Goal: Task Accomplishment & Management: Complete application form

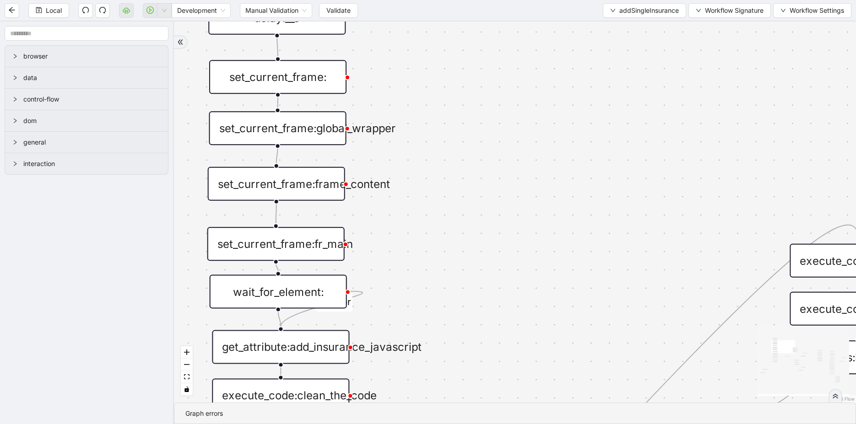
click at [302, 86] on div "set_current_frame:" at bounding box center [277, 77] width 137 height 34
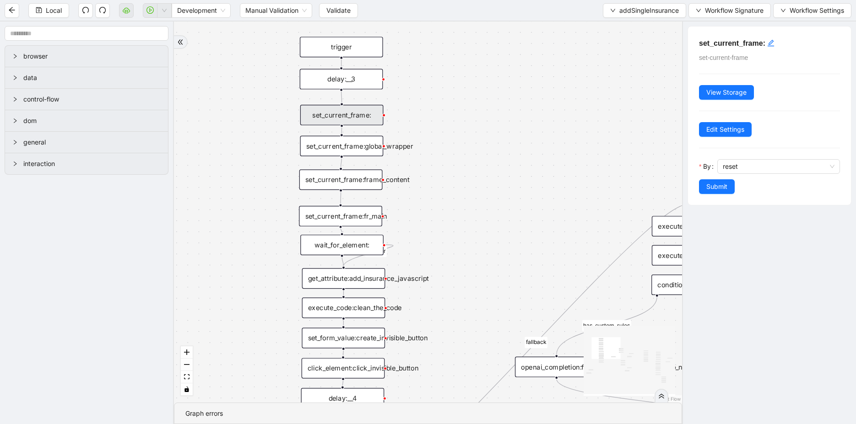
click at [440, 173] on div "is_missing_values has_custom_rules success success success fallback fallback su…" at bounding box center [428, 212] width 508 height 381
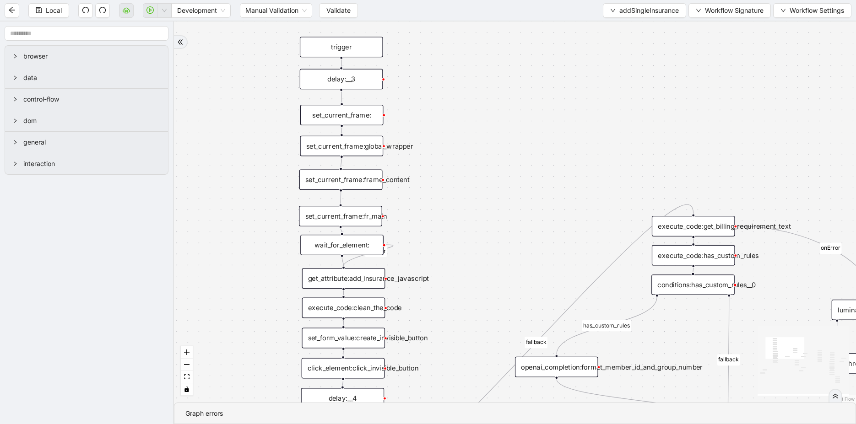
click at [360, 250] on div "wait_for_element:" at bounding box center [341, 245] width 83 height 21
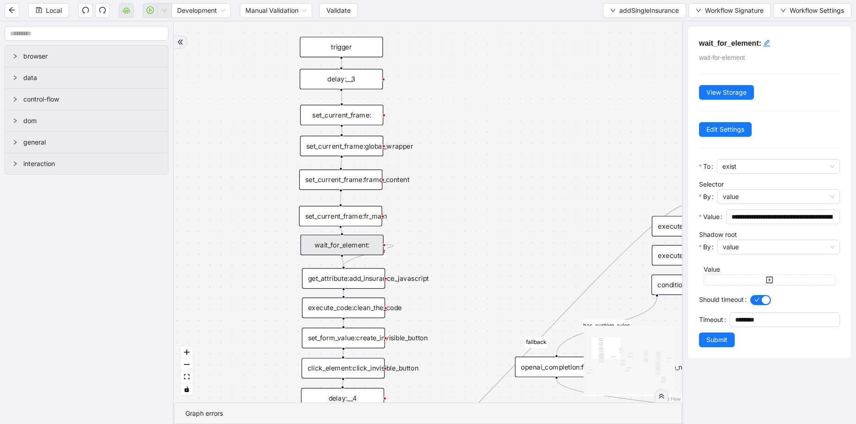
click at [518, 266] on div "is_missing_values has_custom_rules success success success fallback fallback su…" at bounding box center [428, 212] width 508 height 381
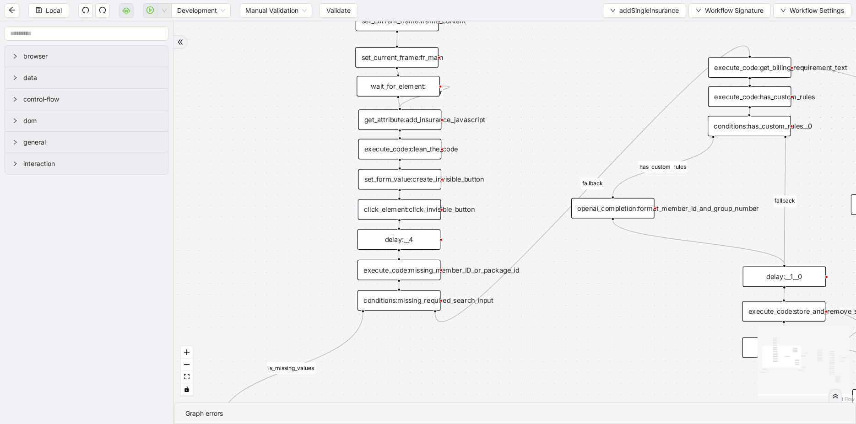
drag, startPoint x: 520, startPoint y: 268, endPoint x: 600, endPoint y: 54, distance: 228.7
click at [600, 54] on div "is_missing_values has_custom_rules success success success fallback fallback su…" at bounding box center [515, 212] width 682 height 381
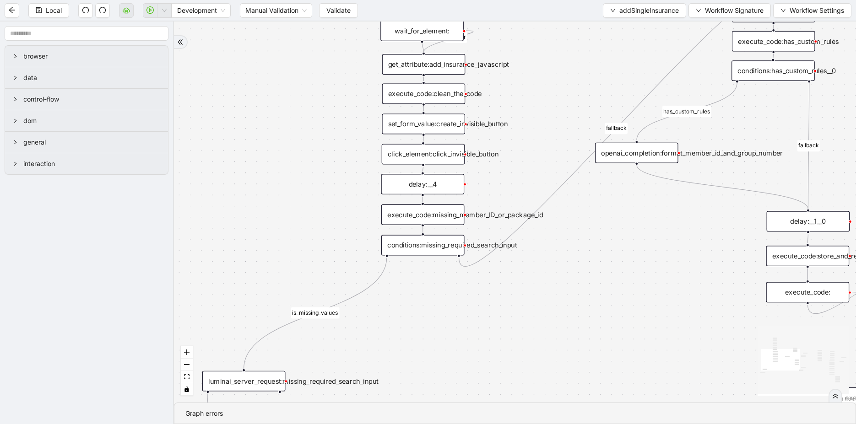
click at [417, 216] on div "execute_code:missing_member_ID_or_package_id" at bounding box center [422, 215] width 83 height 21
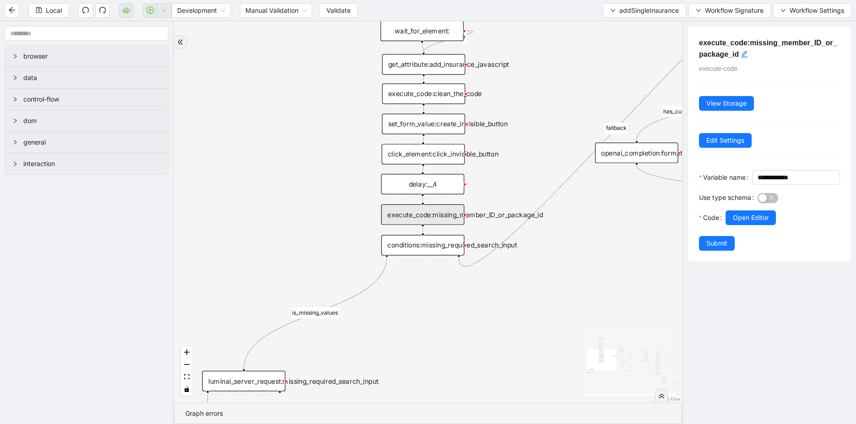
click at [335, 177] on div "is_missing_values has_custom_rules success success success fallback fallback su…" at bounding box center [428, 212] width 508 height 381
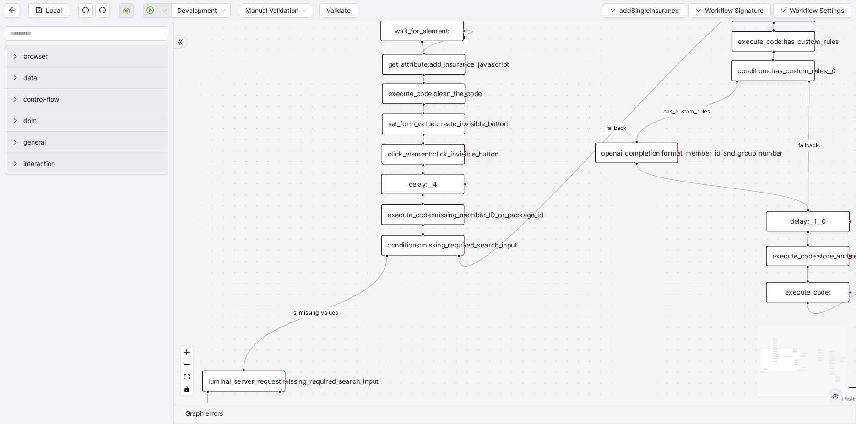
click at [409, 220] on div "execute_code:missing_member_ID_or_package_id" at bounding box center [422, 215] width 83 height 21
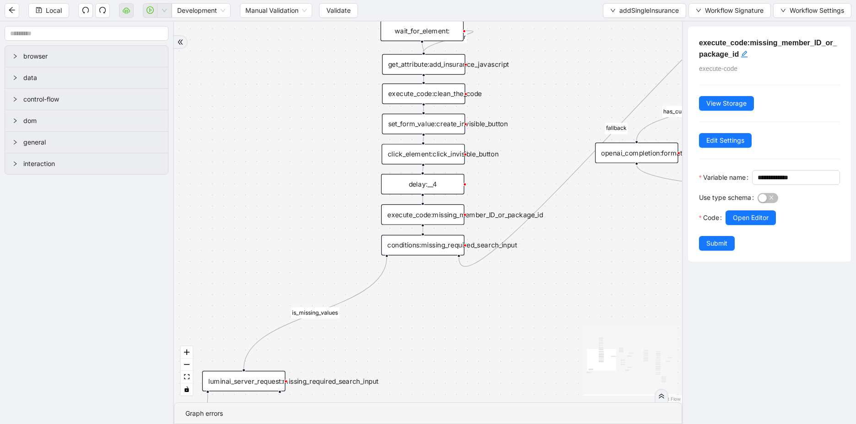
click at [433, 185] on div "delay:__4" at bounding box center [422, 184] width 83 height 21
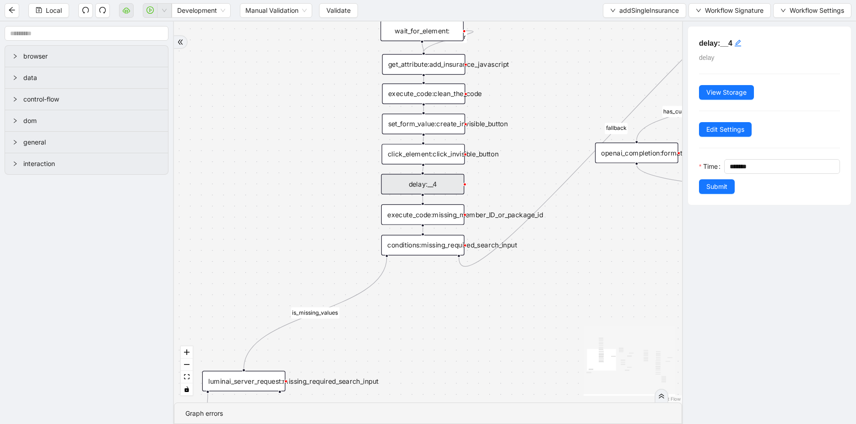
click at [331, 187] on div "is_missing_values has_custom_rules success success success fallback fallback su…" at bounding box center [428, 212] width 508 height 381
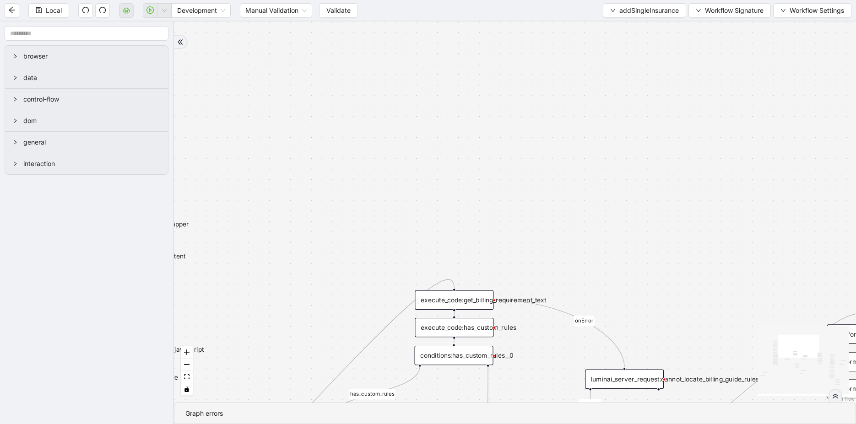
drag, startPoint x: 331, startPoint y: 187, endPoint x: 35, endPoint y: 466, distance: 406.3
click at [35, 424] on html "Local Development Manual Validation Validate addSingleInsurance Workflow Signat…" at bounding box center [428, 212] width 856 height 424
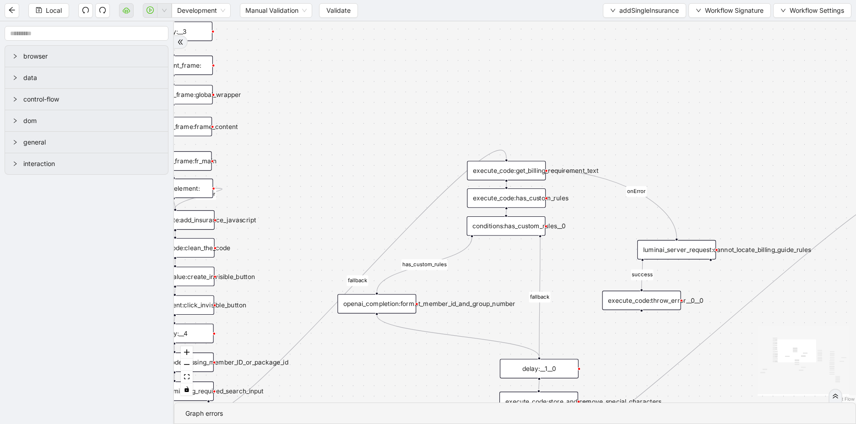
drag, startPoint x: 303, startPoint y: 328, endPoint x: 356, endPoint y: 195, distance: 142.9
click at [356, 195] on div "is_missing_values has_custom_rules success success success fallback fallback su…" at bounding box center [515, 212] width 682 height 381
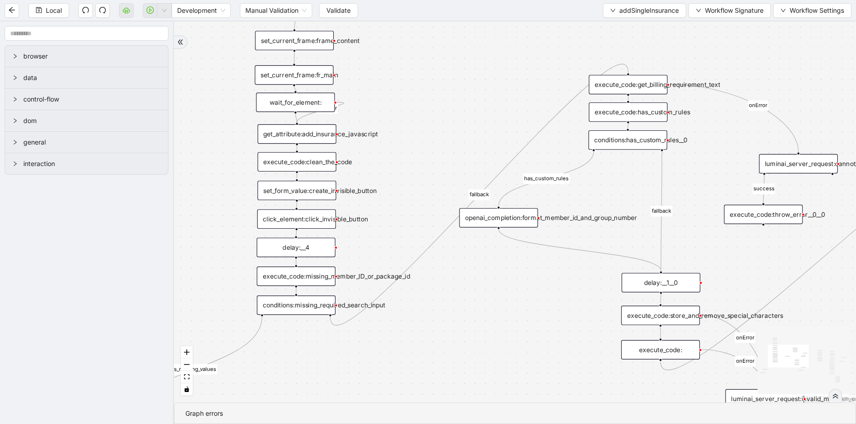
drag, startPoint x: 585, startPoint y: 265, endPoint x: 737, endPoint y: 180, distance: 174.2
click at [737, 180] on div "is_missing_values has_custom_rules success success success fallback fallback su…" at bounding box center [515, 212] width 682 height 381
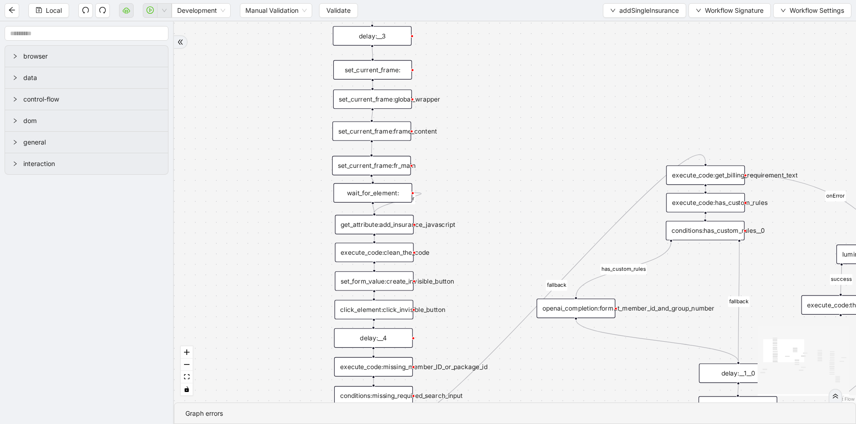
drag, startPoint x: 553, startPoint y: 165, endPoint x: 650, endPoint y: 338, distance: 198.2
click at [651, 338] on div "is_missing_values has_custom_rules success success success fallback fallback su…" at bounding box center [515, 212] width 682 height 381
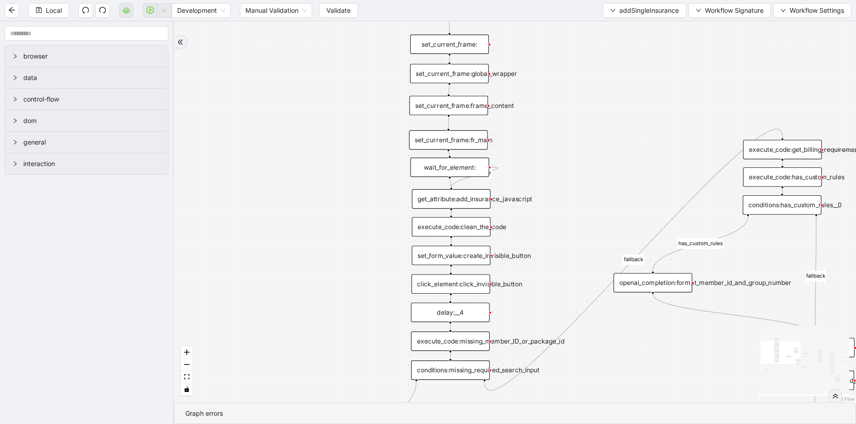
drag, startPoint x: 597, startPoint y: 249, endPoint x: 643, endPoint y: 89, distance: 166.7
click at [643, 89] on div "is_missing_values has_custom_rules success success success fallback fallback su…" at bounding box center [515, 212] width 682 height 381
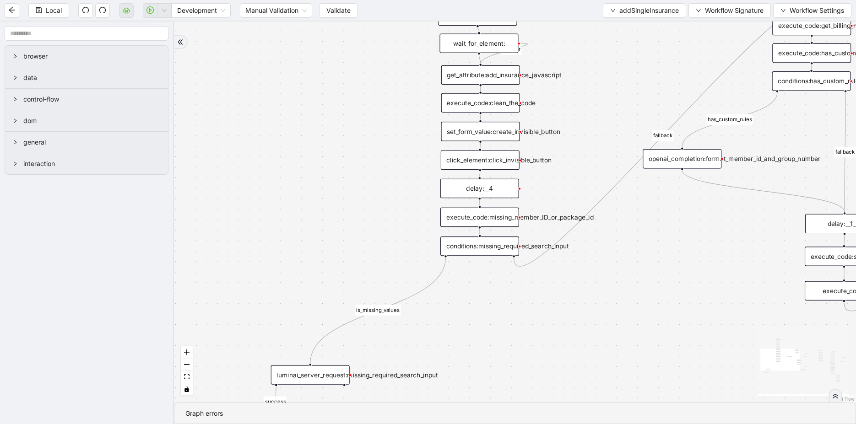
drag, startPoint x: 622, startPoint y: 144, endPoint x: 629, endPoint y: 76, distance: 69.0
click at [629, 75] on div "is_missing_values has_custom_rules success success success fallback fallback su…" at bounding box center [515, 212] width 682 height 381
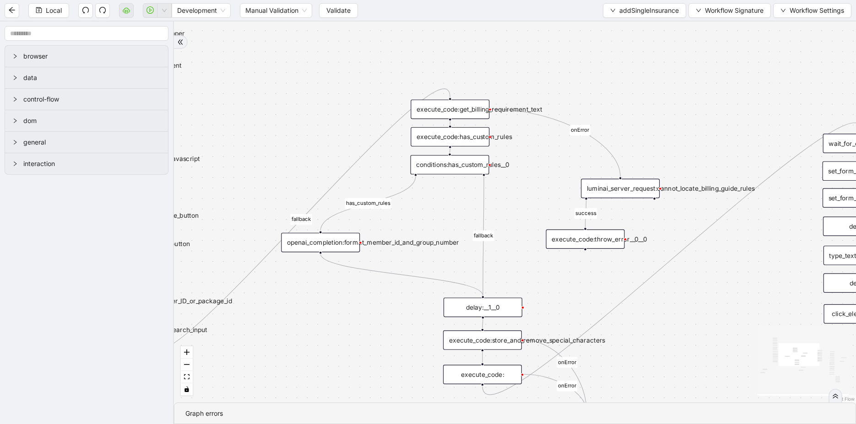
drag, startPoint x: 632, startPoint y: 290, endPoint x: 242, endPoint y: 370, distance: 398.6
click at [242, 370] on div "is_missing_values has_custom_rules success success success fallback fallback su…" at bounding box center [515, 212] width 682 height 381
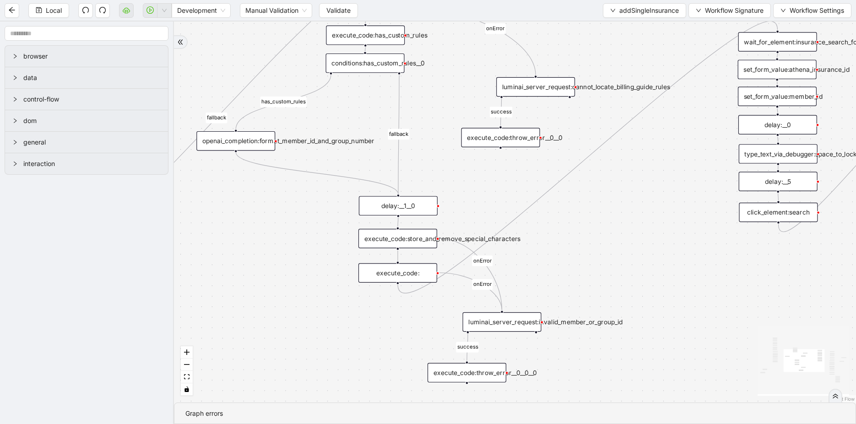
drag, startPoint x: 329, startPoint y: 369, endPoint x: 273, endPoint y: 270, distance: 113.5
click at [273, 270] on div "is_missing_values has_custom_rules success success success fallback fallback su…" at bounding box center [515, 212] width 682 height 381
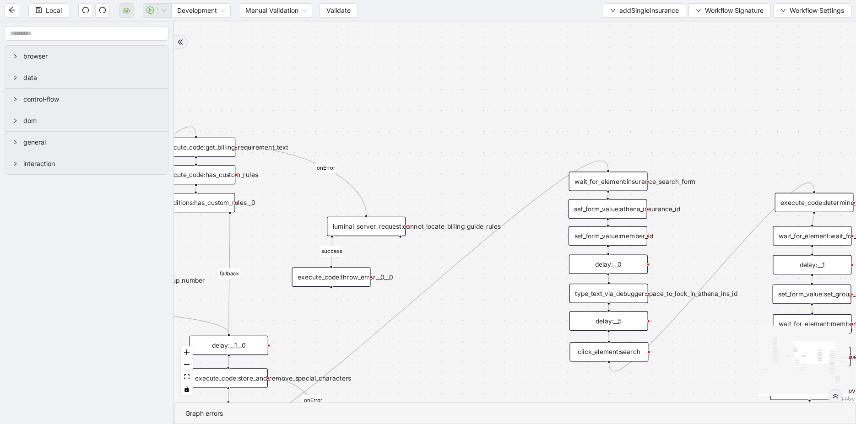
drag, startPoint x: 314, startPoint y: 271, endPoint x: 142, endPoint y: 412, distance: 221.8
click at [142, 412] on section "browser data control-flow dom general interaction is_missing_values has_custom_…" at bounding box center [428, 223] width 856 height 403
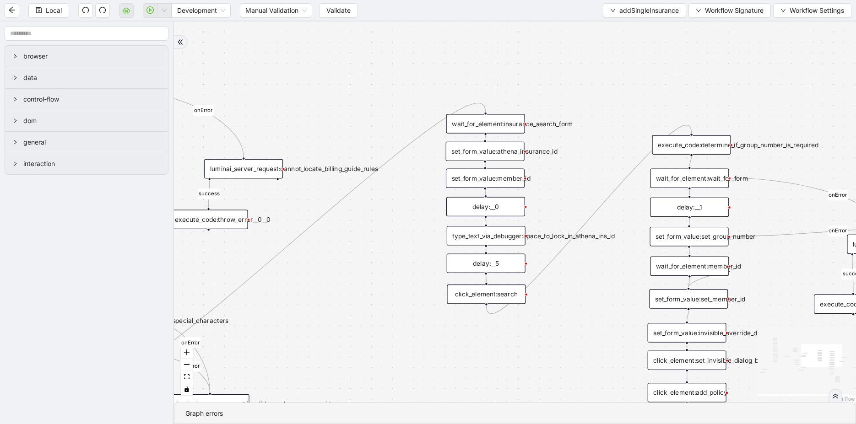
drag, startPoint x: 520, startPoint y: 337, endPoint x: 391, endPoint y: 281, distance: 140.6
click at [395, 279] on div "is_missing_values has_custom_rules success success success fallback fallback su…" at bounding box center [515, 212] width 682 height 381
click at [486, 155] on div "set_form_value:athena_insurance_id" at bounding box center [480, 151] width 79 height 19
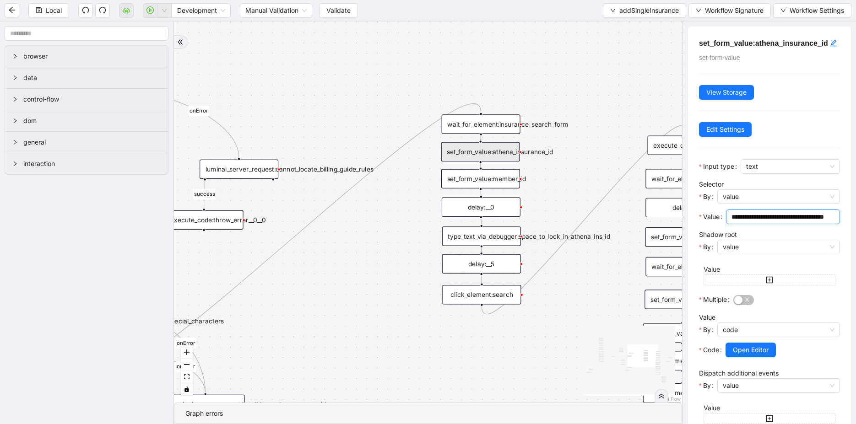
scroll to position [0, 32]
drag, startPoint x: 779, startPoint y: 222, endPoint x: 842, endPoint y: 236, distance: 65.0
click at [842, 236] on div "**********" at bounding box center [769, 315] width 163 height 576
click at [561, 171] on div "is_missing_values has_custom_rules success success success fallback fallback su…" at bounding box center [428, 212] width 508 height 381
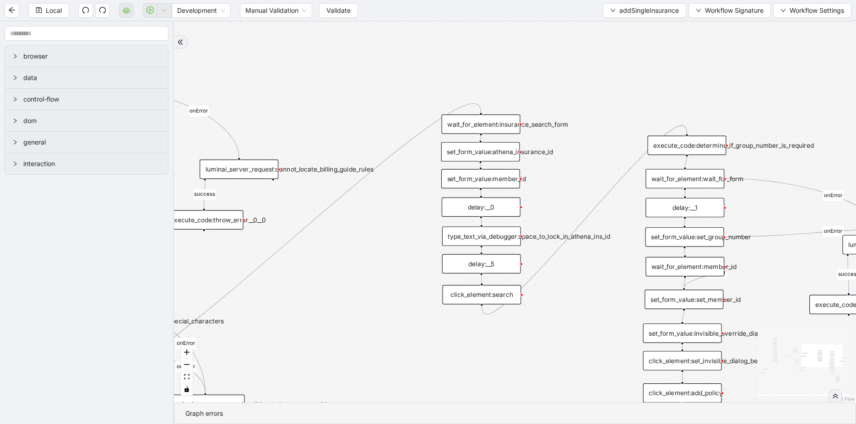
click at [479, 184] on div "set_form_value:member_id" at bounding box center [480, 178] width 79 height 19
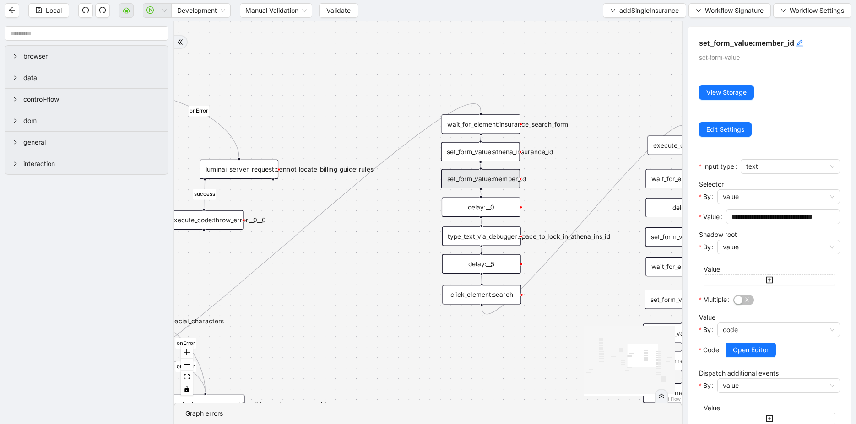
click at [486, 133] on div "wait_for_element:insurance_search_form" at bounding box center [481, 123] width 79 height 19
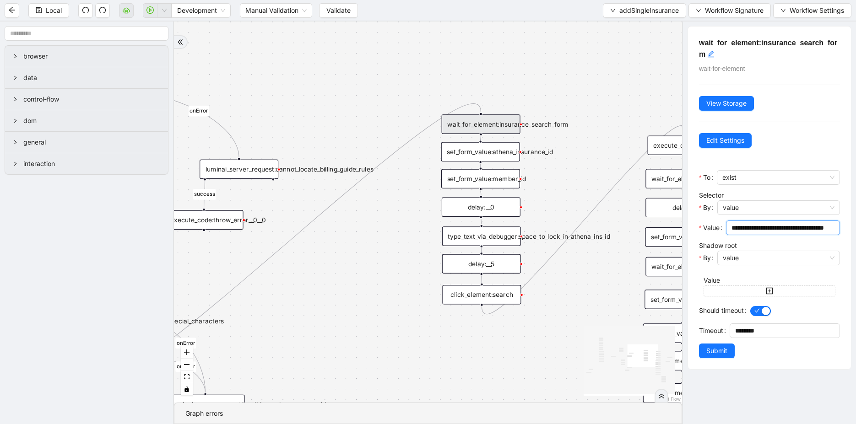
drag, startPoint x: 788, startPoint y: 227, endPoint x: 844, endPoint y: 220, distance: 56.3
click at [844, 220] on div "**********" at bounding box center [769, 198] width 163 height 343
click at [812, 227] on input "**********" at bounding box center [781, 228] width 101 height 10
drag, startPoint x: 812, startPoint y: 227, endPoint x: 857, endPoint y: 227, distance: 44.4
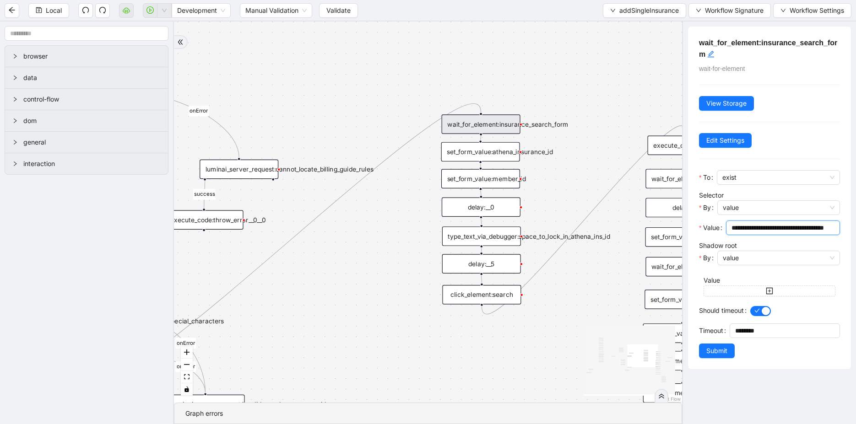
click at [855, 227] on html "Local Development Manual Validation Validate addSingleInsurance Workflow Signat…" at bounding box center [428, 212] width 856 height 424
click at [541, 300] on div "is_missing_values has_custom_rules success success success fallback fallback su…" at bounding box center [428, 212] width 508 height 381
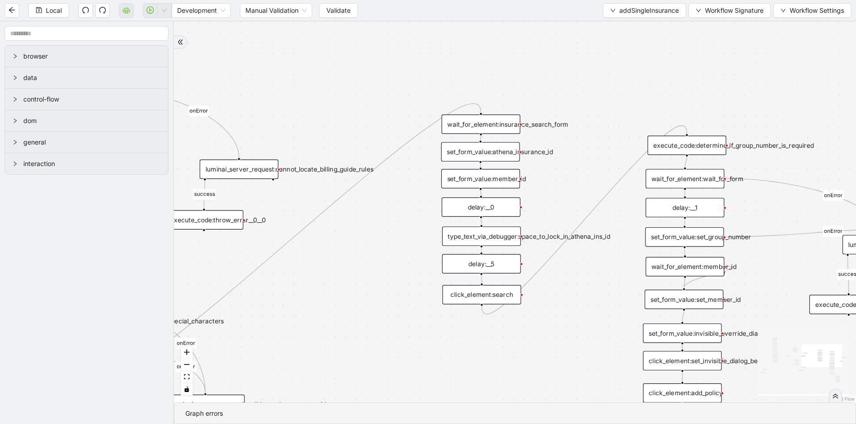
click at [484, 216] on div "is_missing_values has_custom_rules success success success fallback fallback su…" at bounding box center [515, 212] width 682 height 381
click at [484, 205] on div "delay:__0" at bounding box center [481, 207] width 79 height 19
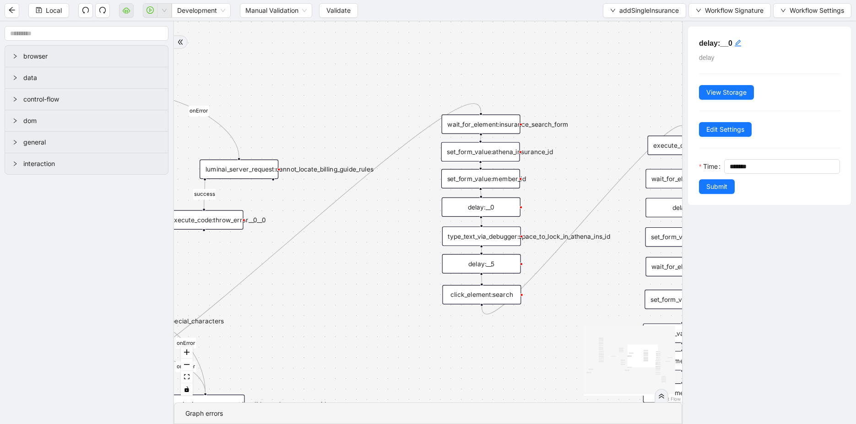
click at [492, 182] on div "set_form_value:member_id" at bounding box center [480, 178] width 79 height 19
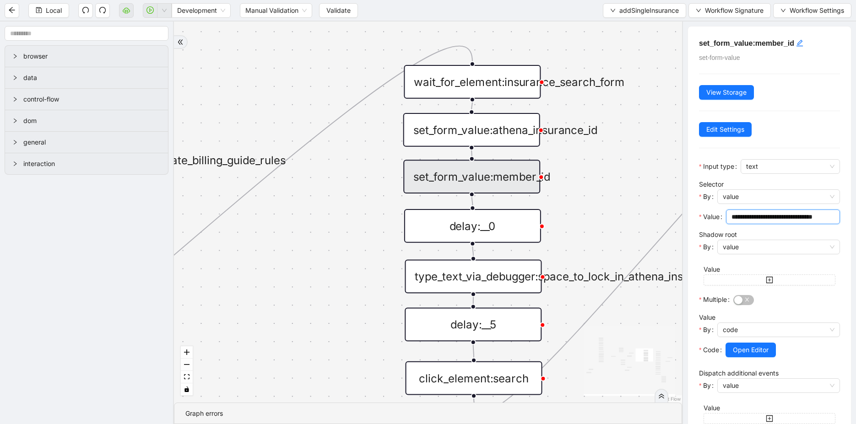
scroll to position [0, 16]
drag, startPoint x: 773, startPoint y: 216, endPoint x: 862, endPoint y: 215, distance: 88.8
click at [855, 215] on html "Local Development Manual Validation Validate addSingleInsurance Workflow Signat…" at bounding box center [428, 212] width 856 height 424
click at [577, 221] on div "is_missing_values has_custom_rules success success success fallback fallback su…" at bounding box center [428, 212] width 508 height 381
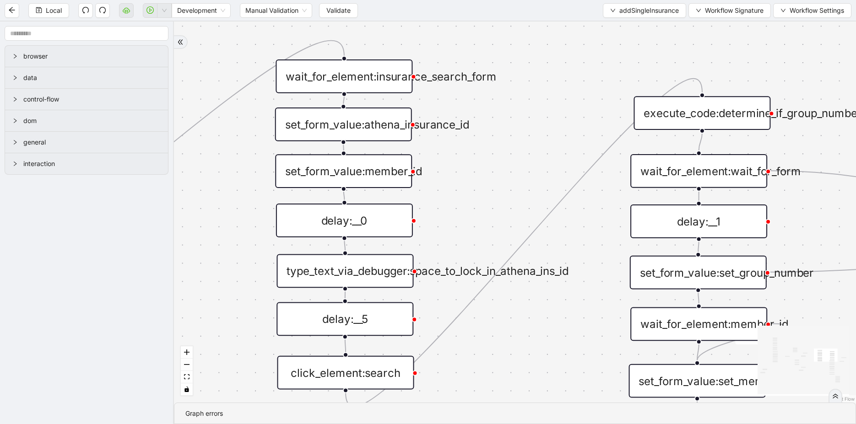
drag, startPoint x: 577, startPoint y: 221, endPoint x: 397, endPoint y: 250, distance: 182.6
click at [397, 251] on div "is_missing_values has_custom_rules success success success fallback fallback su…" at bounding box center [515, 212] width 682 height 381
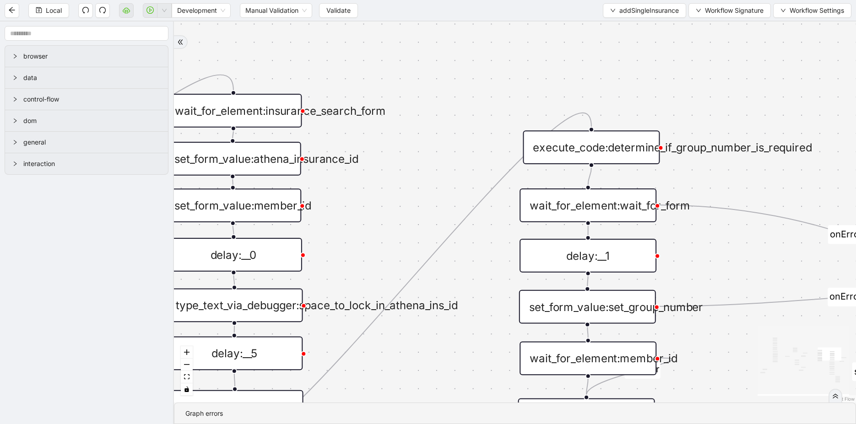
drag, startPoint x: 397, startPoint y: 250, endPoint x: 225, endPoint y: 223, distance: 174.2
click at [226, 223] on div "is_missing_values has_custom_rules success success success fallback fallback su…" at bounding box center [515, 212] width 682 height 381
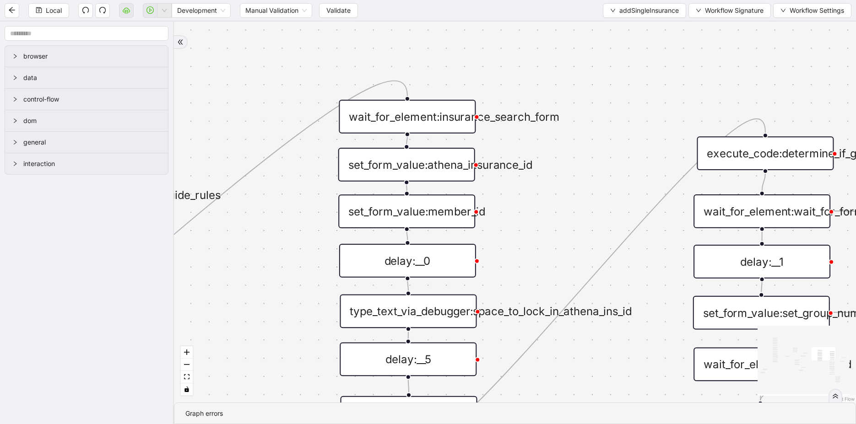
drag, startPoint x: 336, startPoint y: 357, endPoint x: 630, endPoint y: 385, distance: 294.6
click at [630, 385] on div "is_missing_values has_custom_rules success success success fallback fallback su…" at bounding box center [515, 212] width 682 height 381
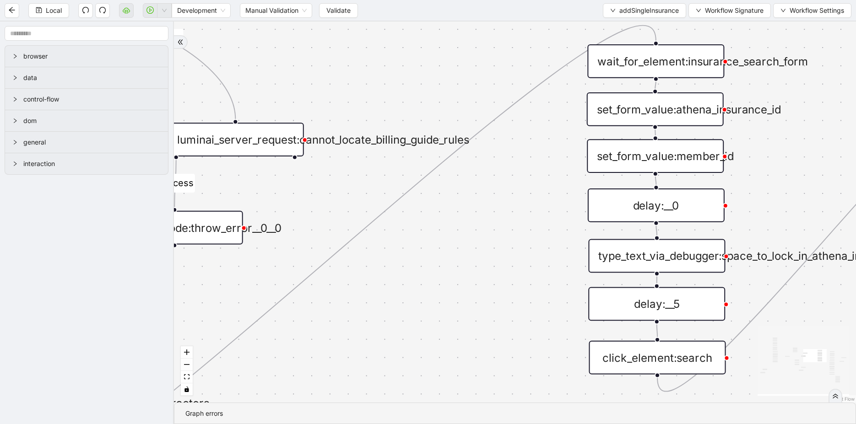
drag, startPoint x: 555, startPoint y: 164, endPoint x: 687, endPoint y: 168, distance: 131.9
click at [797, 113] on div "is_missing_values has_custom_rules success success success fallback fallback su…" at bounding box center [515, 212] width 682 height 381
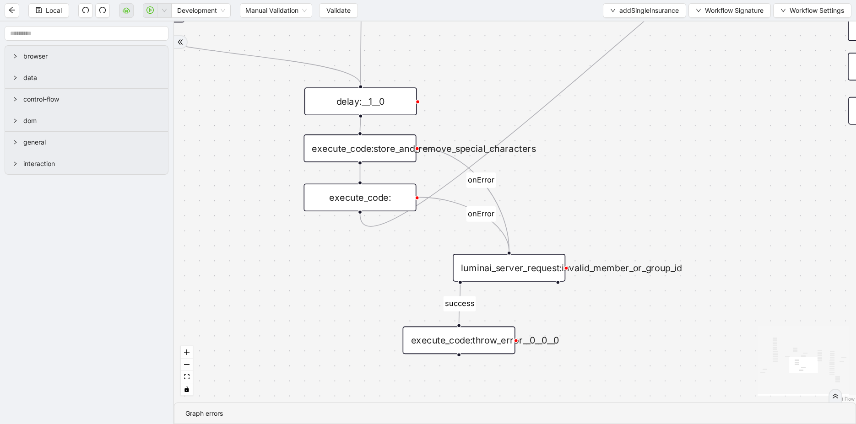
drag, startPoint x: 522, startPoint y: 220, endPoint x: 803, endPoint y: -8, distance: 361.4
click at [803, 0] on html "Local Development Manual Validation Validate addSingleInsurance Workflow Signat…" at bounding box center [428, 212] width 856 height 424
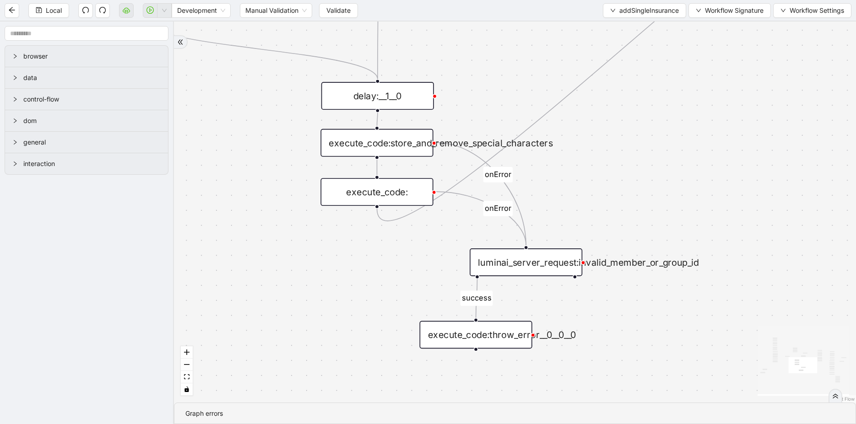
drag, startPoint x: 722, startPoint y: 144, endPoint x: 394, endPoint y: 356, distance: 391.0
click at [394, 356] on div "is_missing_values has_custom_rules success success success fallback fallback su…" at bounding box center [515, 212] width 682 height 381
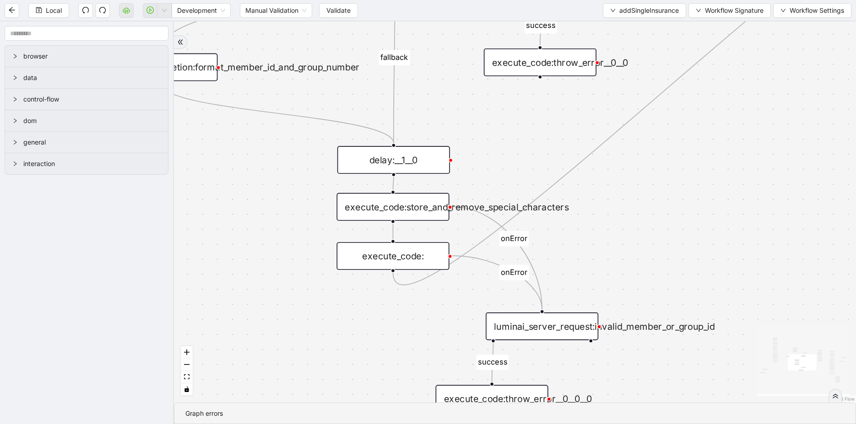
drag, startPoint x: 394, startPoint y: 356, endPoint x: 740, endPoint y: 204, distance: 378.7
click at [740, 205] on div "is_missing_values has_custom_rules success success success fallback fallback su…" at bounding box center [515, 212] width 682 height 381
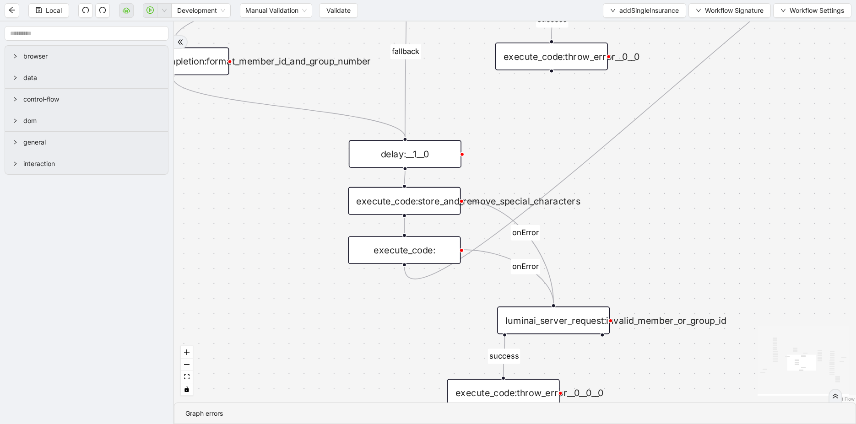
click at [432, 244] on div "execute_code:" at bounding box center [404, 250] width 113 height 28
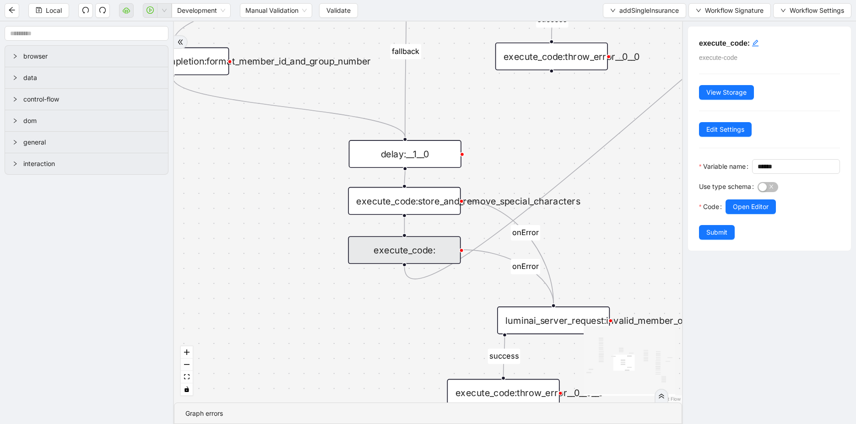
click at [425, 321] on div "is_missing_values has_custom_rules success success success fallback fallback su…" at bounding box center [428, 212] width 508 height 381
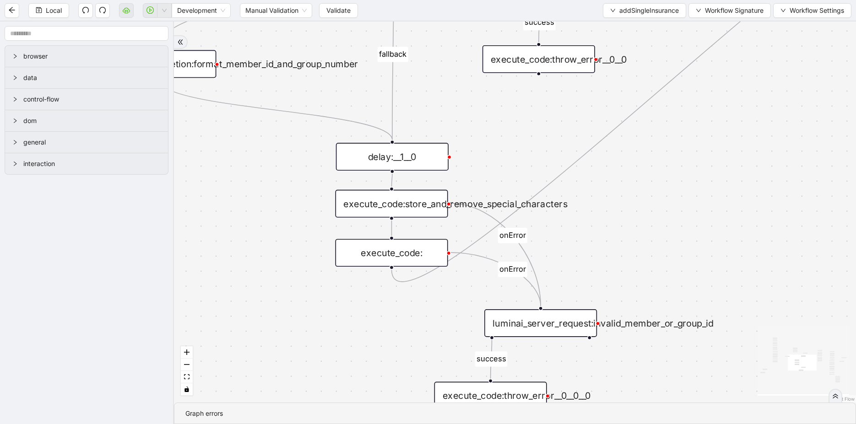
drag, startPoint x: 623, startPoint y: 190, endPoint x: 251, endPoint y: 259, distance: 377.9
click at [252, 259] on div "is_missing_values has_custom_rules success success success fallback fallback su…" at bounding box center [515, 212] width 682 height 381
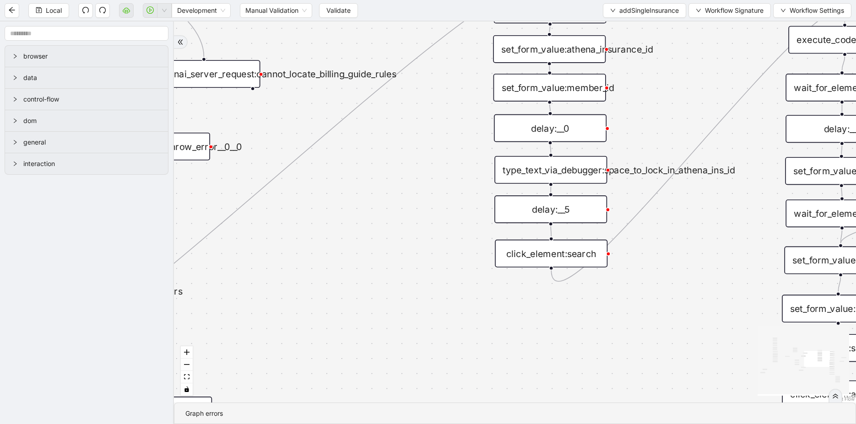
drag, startPoint x: 369, startPoint y: 229, endPoint x: 356, endPoint y: 247, distance: 22.6
click at [356, 247] on div "is_missing_values has_custom_rules success success success fallback fallback su…" at bounding box center [515, 212] width 682 height 381
click at [547, 173] on div "type_text_via_debugger:space_to_lock_in_athena_ins_id" at bounding box center [550, 170] width 113 height 28
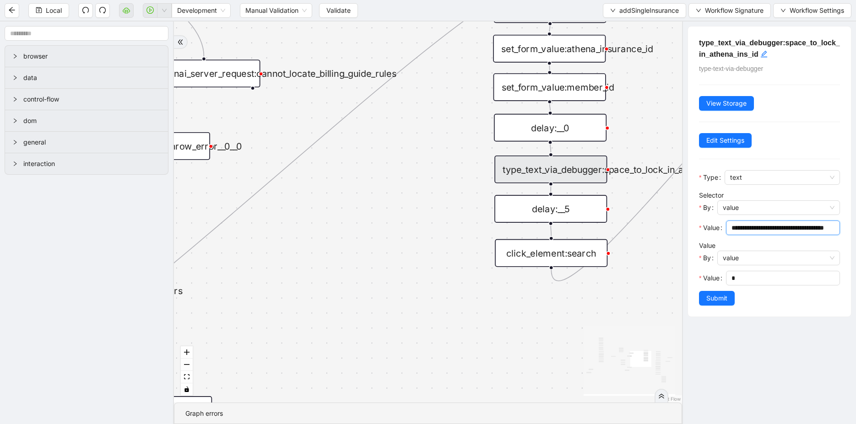
scroll to position [0, 32]
drag, startPoint x: 790, startPoint y: 225, endPoint x: 864, endPoint y: 235, distance: 74.8
click at [855, 235] on html "Local Development Manual Validation Validate addSingleInsurance Workflow Signat…" at bounding box center [428, 212] width 856 height 424
click at [585, 313] on div "is_missing_values has_custom_rules success success success fallback fallback su…" at bounding box center [428, 212] width 508 height 381
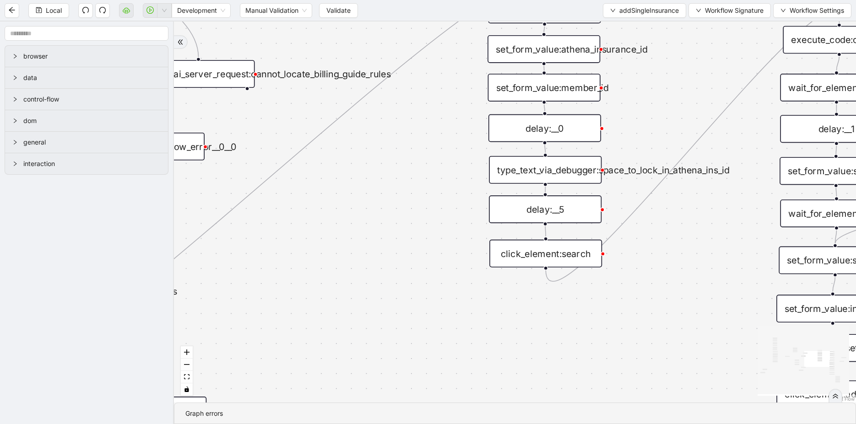
drag, startPoint x: 585, startPoint y: 313, endPoint x: 462, endPoint y: 346, distance: 127.4
click at [462, 346] on div "is_missing_values has_custom_rules success success success fallback fallback su…" at bounding box center [515, 212] width 682 height 381
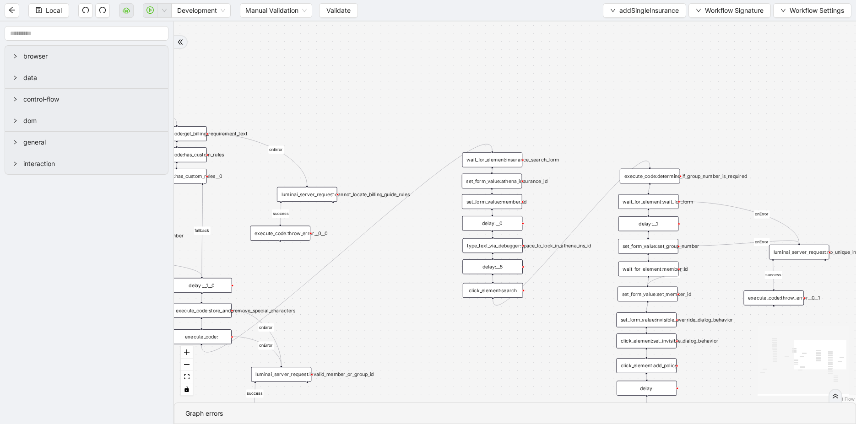
click at [472, 289] on div "click_element:search" at bounding box center [493, 290] width 60 height 15
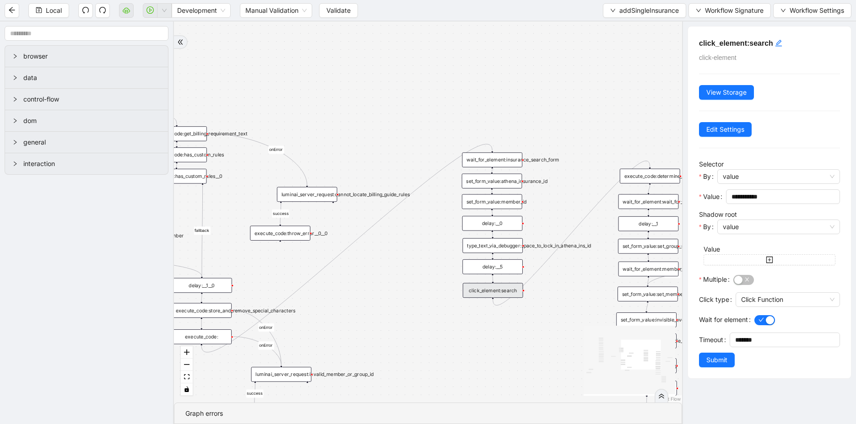
click at [532, 350] on div "is_missing_values has_custom_rules success success success fallback fallback su…" at bounding box center [428, 212] width 508 height 381
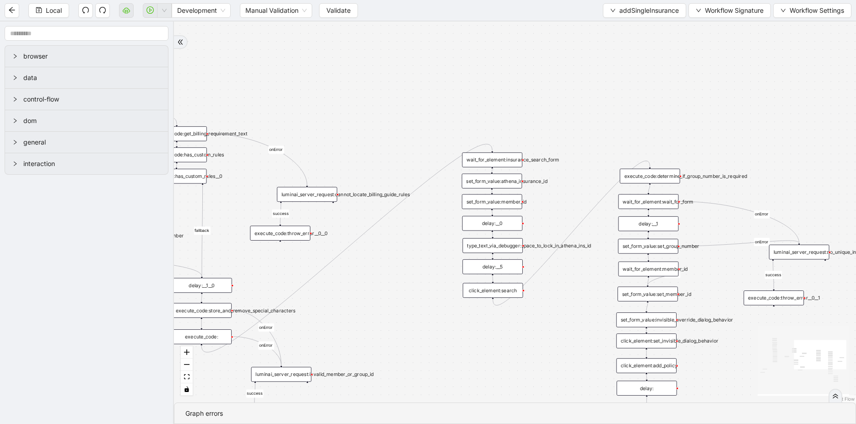
click at [659, 294] on div "set_form_value:set_member_id" at bounding box center [647, 294] width 60 height 15
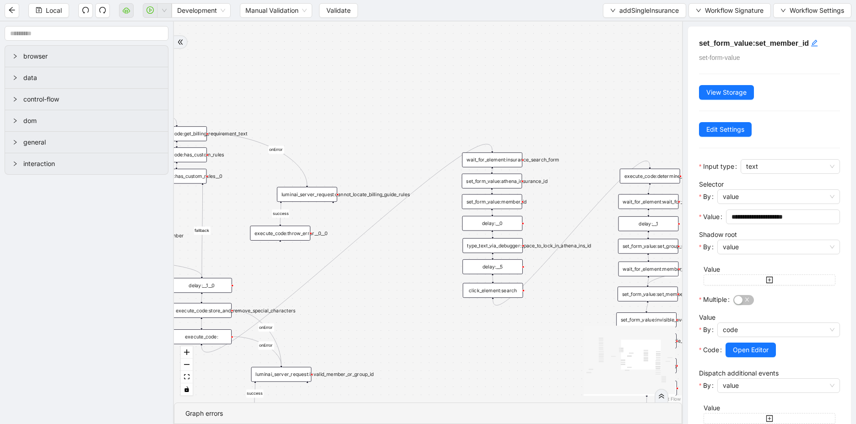
click at [651, 273] on div "wait_for_element:member_id" at bounding box center [648, 269] width 60 height 15
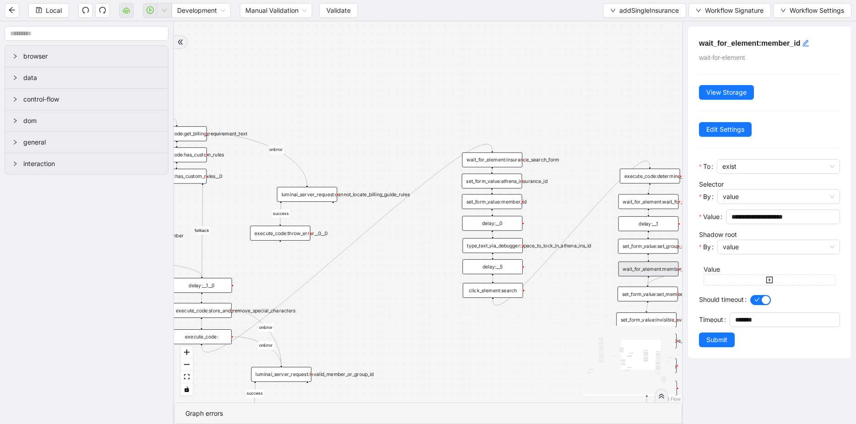
click at [579, 297] on div "is_missing_values has_custom_rules success success success fallback fallback su…" at bounding box center [428, 212] width 508 height 381
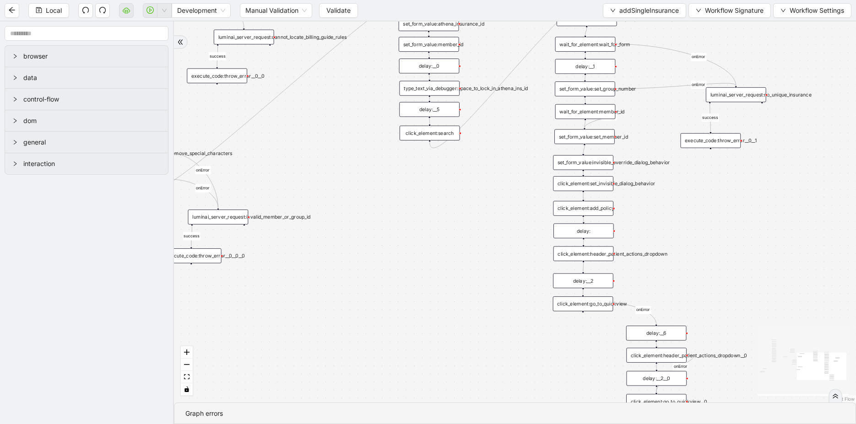
drag, startPoint x: 579, startPoint y: 297, endPoint x: 515, endPoint y: 140, distance: 169.5
click at [515, 140] on div "is_missing_values has_custom_rules success success success fallback fallback su…" at bounding box center [515, 212] width 682 height 381
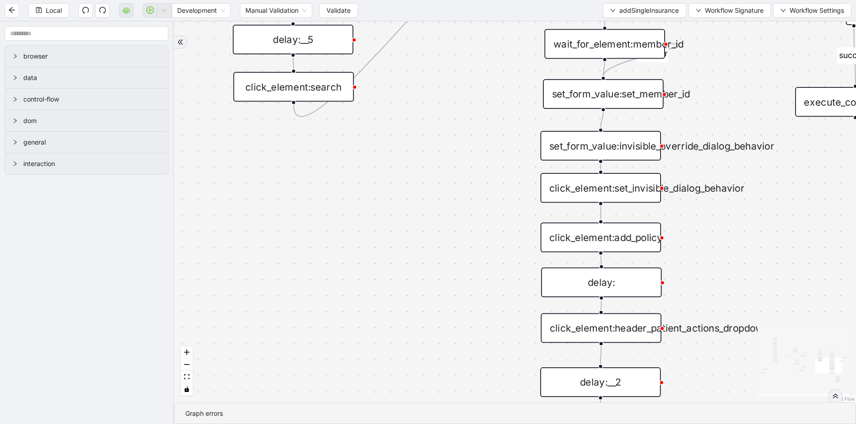
drag, startPoint x: 539, startPoint y: 252, endPoint x: 456, endPoint y: 176, distance: 112.1
click at [456, 176] on div "is_missing_values has_custom_rules success success success fallback fallback su…" at bounding box center [515, 212] width 682 height 381
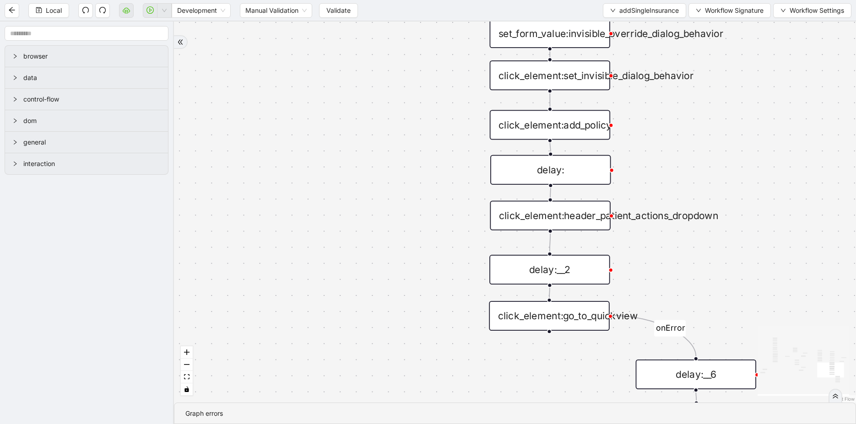
drag, startPoint x: 412, startPoint y: 294, endPoint x: 394, endPoint y: 216, distance: 80.8
click at [394, 216] on div "is_missing_values has_custom_rules success success success fallback fallback su…" at bounding box center [515, 212] width 682 height 381
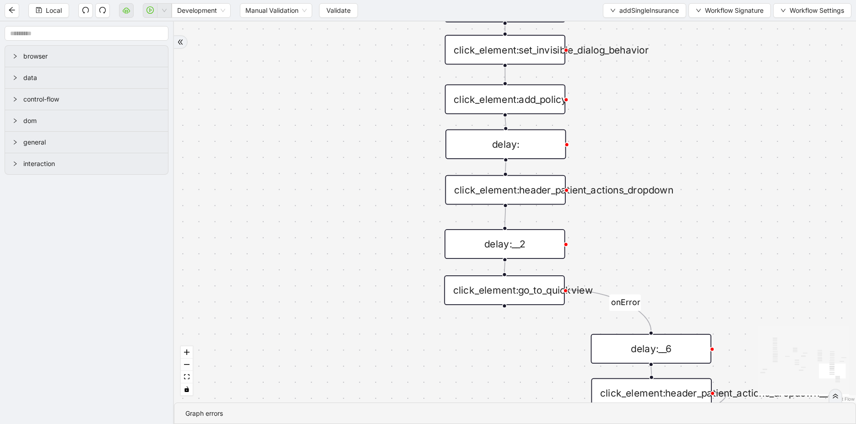
drag, startPoint x: 412, startPoint y: 226, endPoint x: 265, endPoint y: 86, distance: 203.3
click at [265, 86] on div "is_missing_values has_custom_rules success success success fallback fallback su…" at bounding box center [515, 212] width 682 height 381
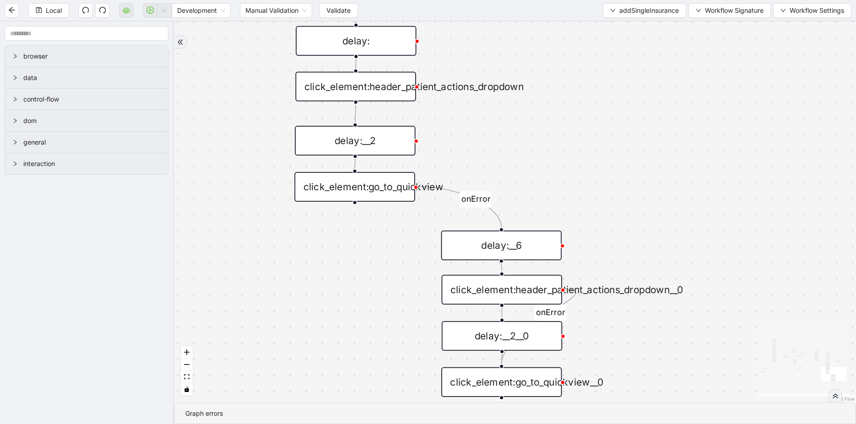
drag, startPoint x: 349, startPoint y: 302, endPoint x: 301, endPoint y: 315, distance: 50.2
click at [301, 315] on div "is_missing_values has_custom_rules success success success fallback fallback su…" at bounding box center [515, 212] width 682 height 381
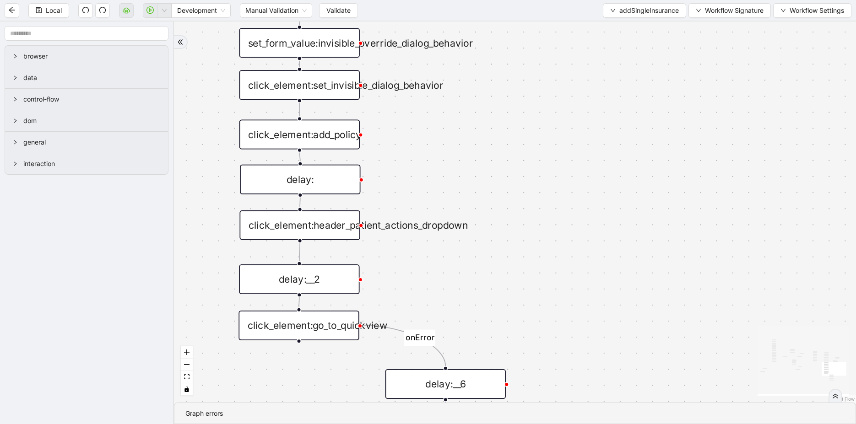
drag, startPoint x: 643, startPoint y: 160, endPoint x: 565, endPoint y: 338, distance: 193.7
click at [566, 337] on div "is_missing_values has_custom_rules success success success fallback fallback su…" at bounding box center [515, 212] width 682 height 381
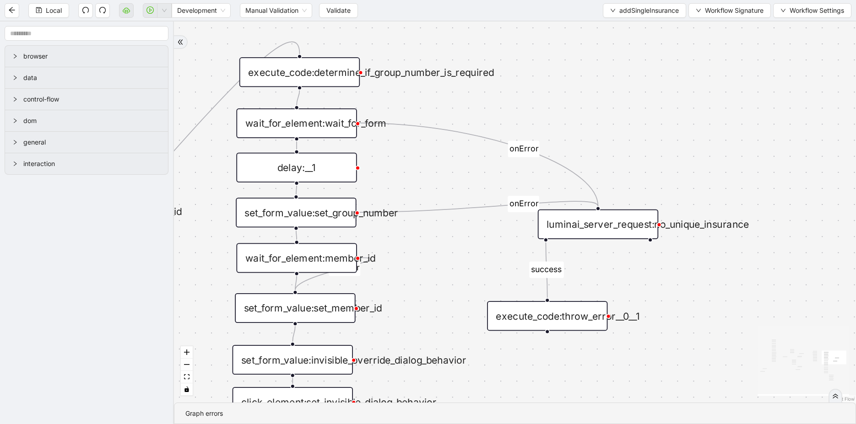
drag, startPoint x: 653, startPoint y: 155, endPoint x: 669, endPoint y: 426, distance: 271.3
click at [669, 424] on html "Local Development Manual Validation Validate addSingleInsurance Workflow Signat…" at bounding box center [428, 212] width 856 height 424
click at [626, 230] on div "luminai_server_request:no_unique_insurance" at bounding box center [598, 225] width 120 height 30
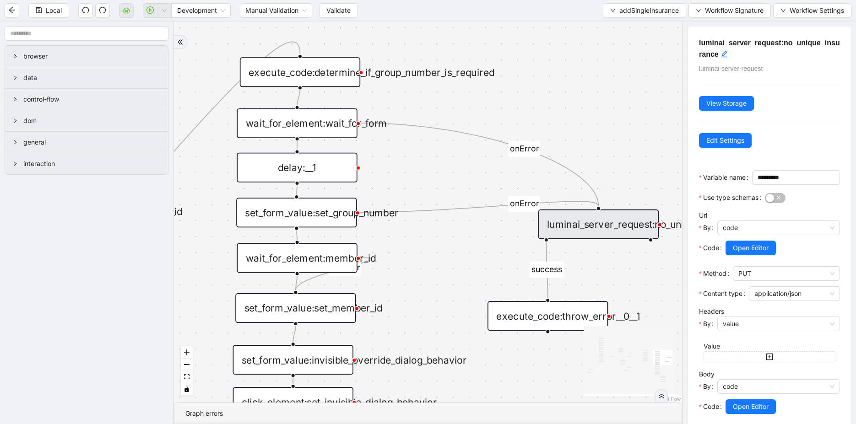
click at [586, 160] on div "is_missing_values has_custom_rules success success success fallback fallback su…" at bounding box center [428, 212] width 508 height 381
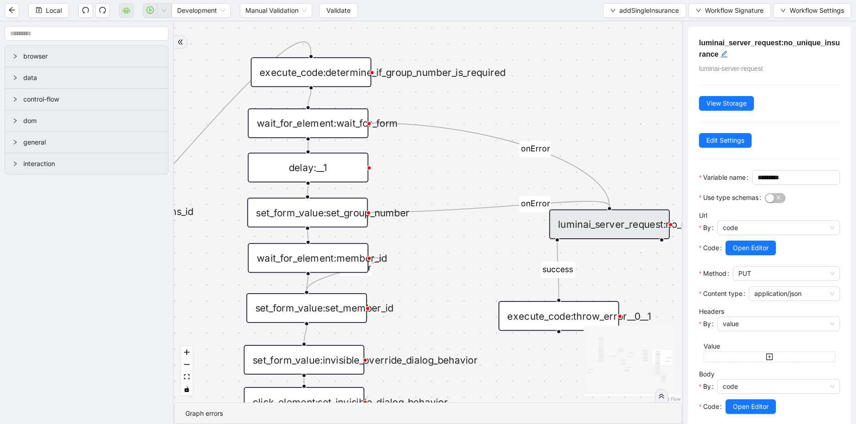
drag, startPoint x: 558, startPoint y: 127, endPoint x: 860, endPoint y: 153, distance: 303.6
click at [855, 153] on html "Local Development Manual Validation Validate addSingleInsurance Workflow Signat…" at bounding box center [428, 212] width 856 height 424
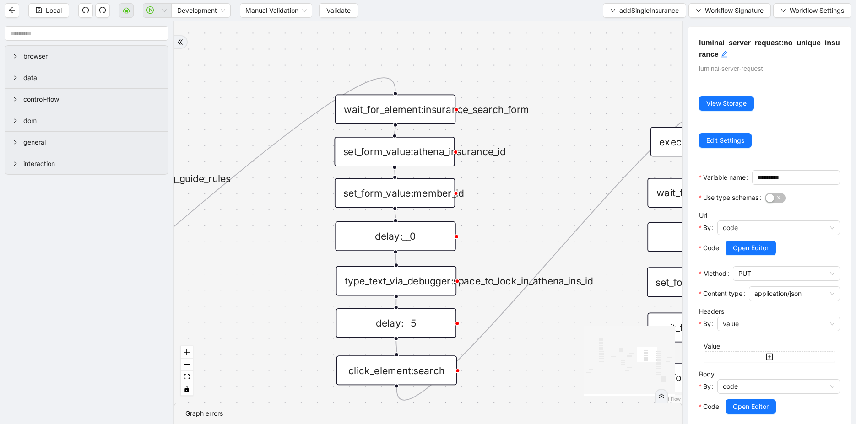
drag, startPoint x: 414, startPoint y: 314, endPoint x: 522, endPoint y: 357, distance: 116.4
click at [522, 357] on div "is_missing_values has_custom_rules success success success fallback fallback su…" at bounding box center [428, 212] width 508 height 381
click at [429, 160] on div "set_form_value:athena_insurance_id" at bounding box center [394, 152] width 120 height 30
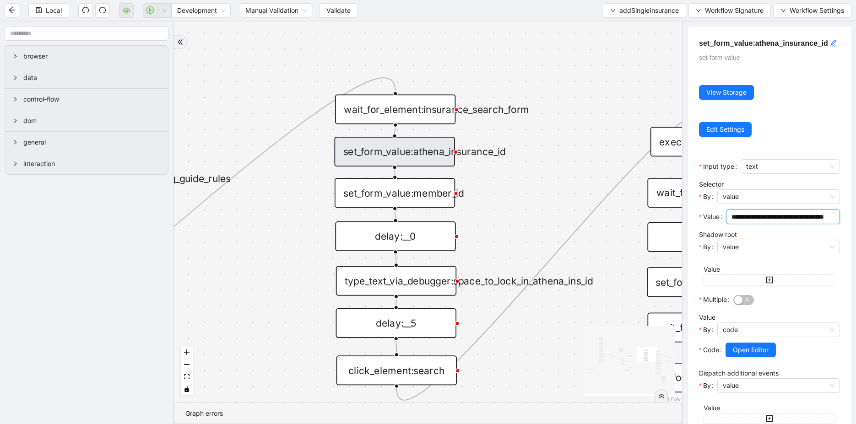
drag, startPoint x: 756, startPoint y: 223, endPoint x: 779, endPoint y: 283, distance: 64.2
click at [780, 283] on form "**********" at bounding box center [769, 375] width 141 height 432
click at [811, 254] on span "value" at bounding box center [779, 247] width 112 height 14
drag, startPoint x: 748, startPoint y: 226, endPoint x: 864, endPoint y: 218, distance: 116.5
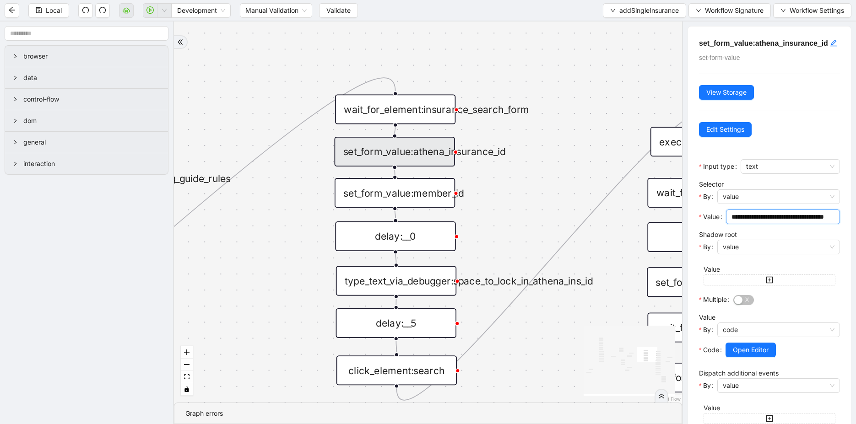
click at [855, 218] on html "Local Development Manual Validation Validate addSingleInsurance Workflow Signat…" at bounding box center [428, 212] width 856 height 424
click at [497, 195] on div "is_missing_values has_custom_rules success success success fallback fallback su…" at bounding box center [428, 212] width 508 height 381
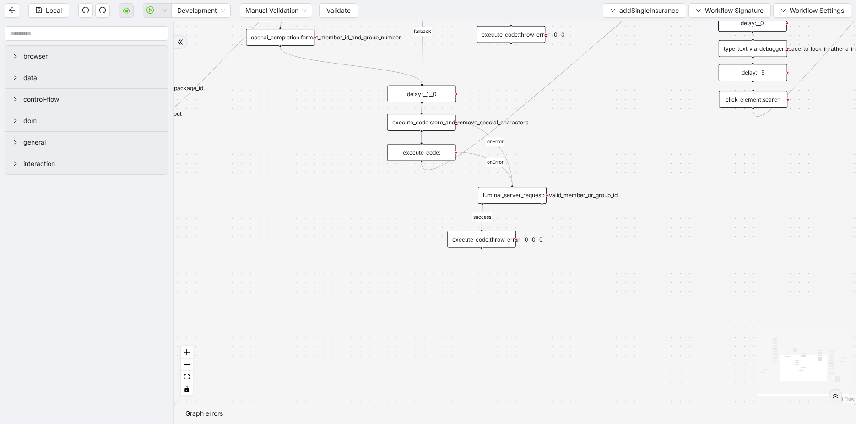
drag, startPoint x: 317, startPoint y: 324, endPoint x: 654, endPoint y: 87, distance: 411.7
click at [654, 87] on div "is_missing_values has_custom_rules success success success fallback fallback su…" at bounding box center [515, 212] width 682 height 381
click at [433, 154] on div "execute_code:" at bounding box center [422, 152] width 69 height 17
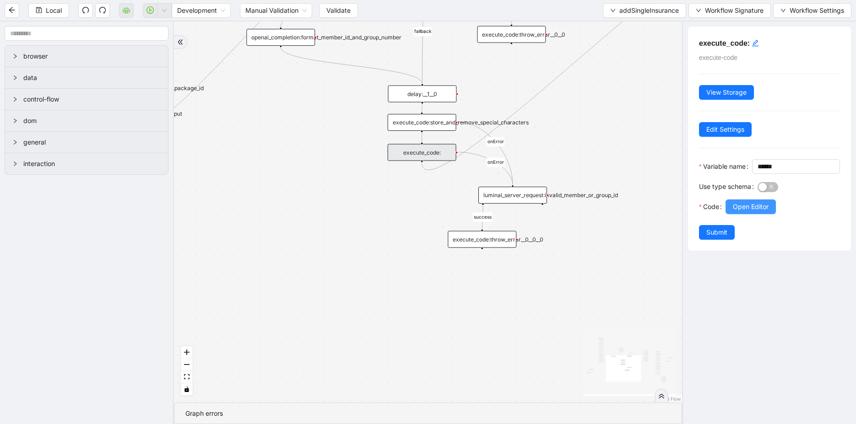
click at [747, 212] on span "Open Editor" at bounding box center [751, 207] width 36 height 10
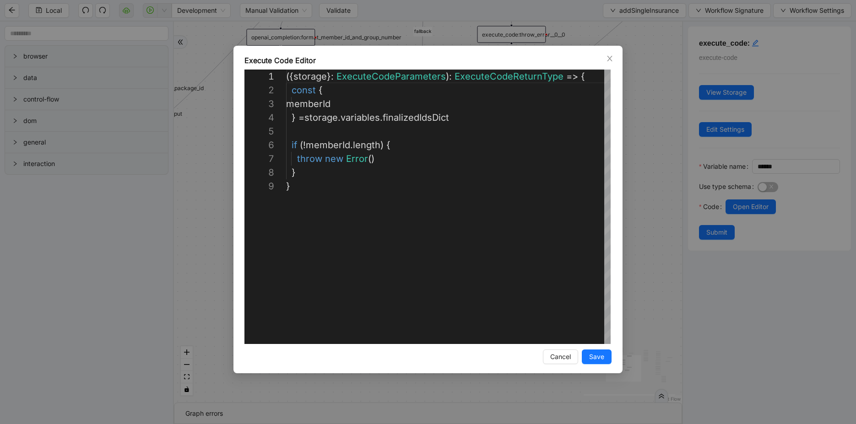
click at [161, 344] on div "**********" at bounding box center [428, 212] width 856 height 424
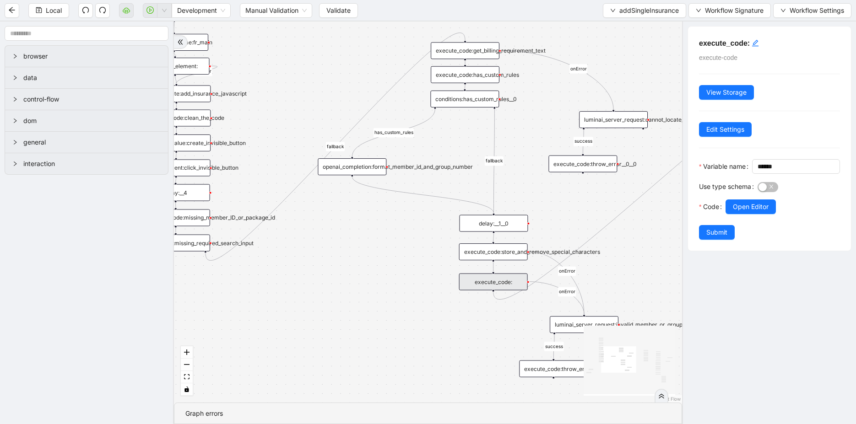
drag, startPoint x: 378, startPoint y: 193, endPoint x: 450, endPoint y: 332, distance: 156.2
click at [450, 332] on div "is_missing_values has_custom_rules success success success fallback fallback su…" at bounding box center [428, 212] width 508 height 381
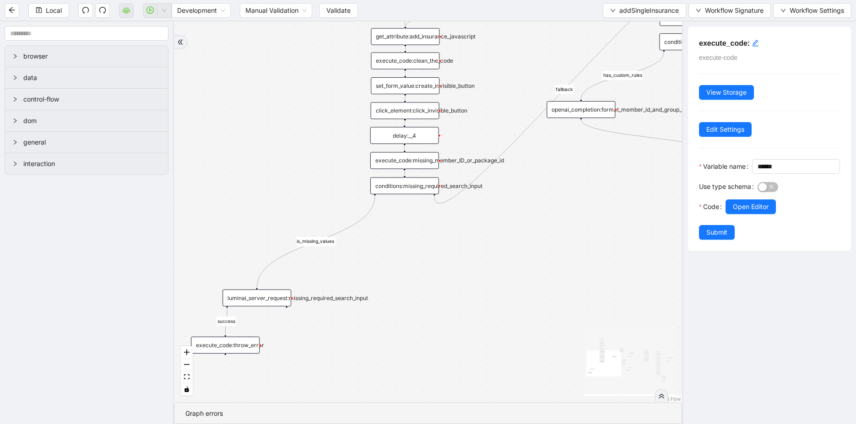
drag, startPoint x: 368, startPoint y: 303, endPoint x: 596, endPoint y: 237, distance: 237.8
click at [596, 237] on div "is_missing_values has_custom_rules success success success fallback fallback su…" at bounding box center [428, 212] width 508 height 381
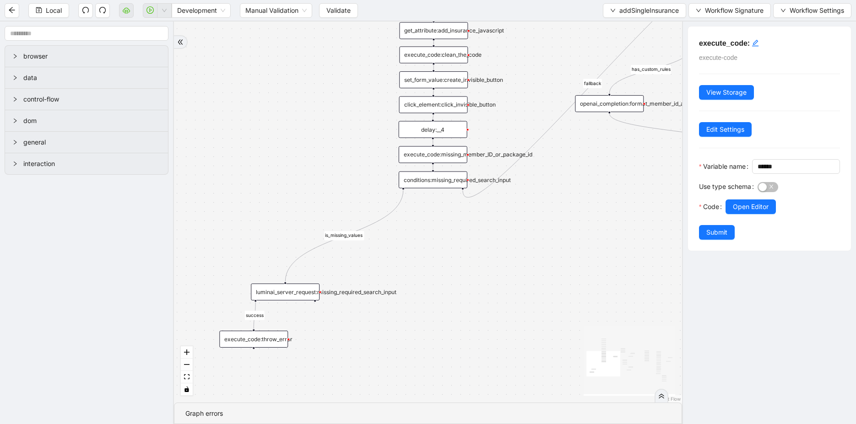
drag, startPoint x: 410, startPoint y: 250, endPoint x: 438, endPoint y: 244, distance: 29.0
click at [438, 244] on div "is_missing_values has_custom_rules success success success fallback fallback su…" at bounding box center [428, 212] width 508 height 381
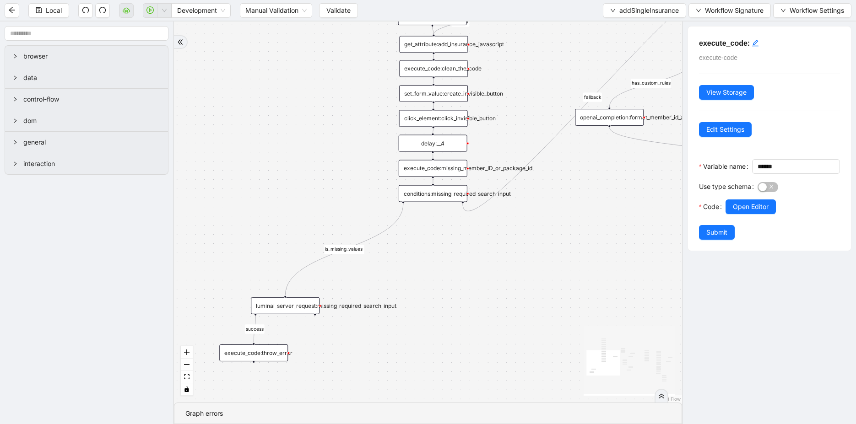
drag, startPoint x: 450, startPoint y: 252, endPoint x: 449, endPoint y: 312, distance: 60.4
click at [449, 312] on div "is_missing_values has_custom_rules success success success fallback fallback su…" at bounding box center [428, 212] width 508 height 381
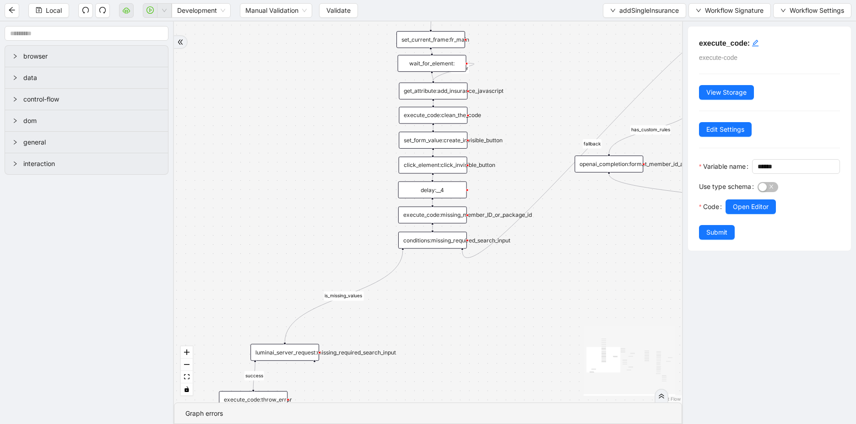
click at [432, 168] on div "click_element:click_invisible_button" at bounding box center [433, 165] width 69 height 17
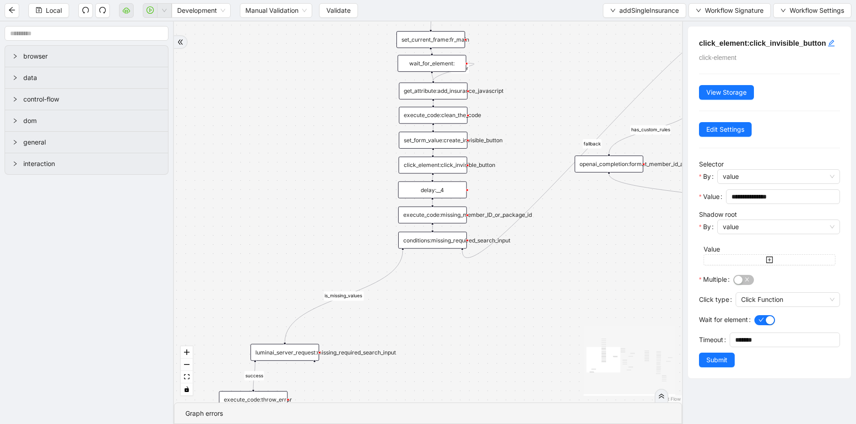
click at [454, 142] on div "set_form_value:create_invisible_button" at bounding box center [433, 140] width 69 height 17
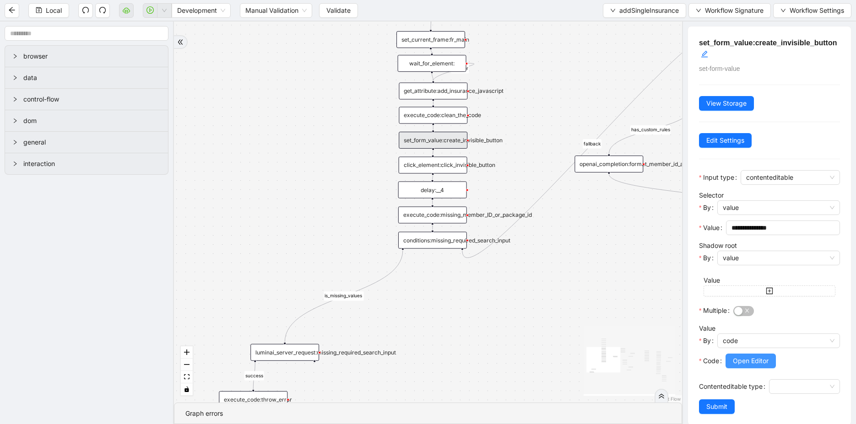
click at [756, 365] on button "Open Editor" at bounding box center [750, 361] width 50 height 15
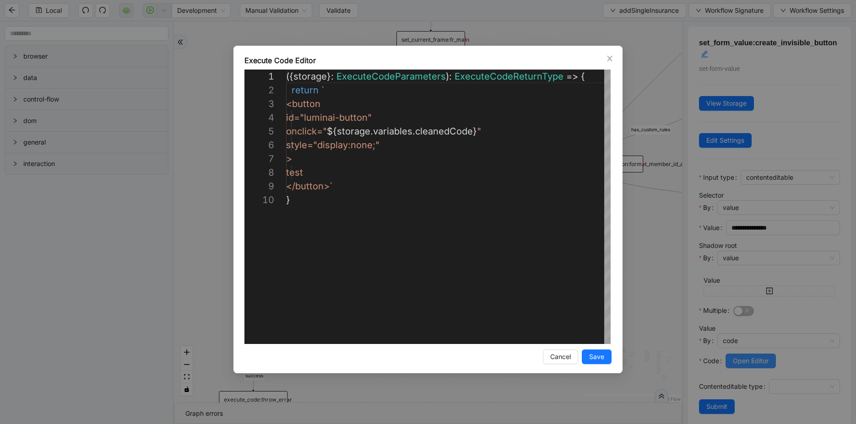
scroll to position [124, 0]
click at [598, 395] on div "**********" at bounding box center [428, 212] width 856 height 424
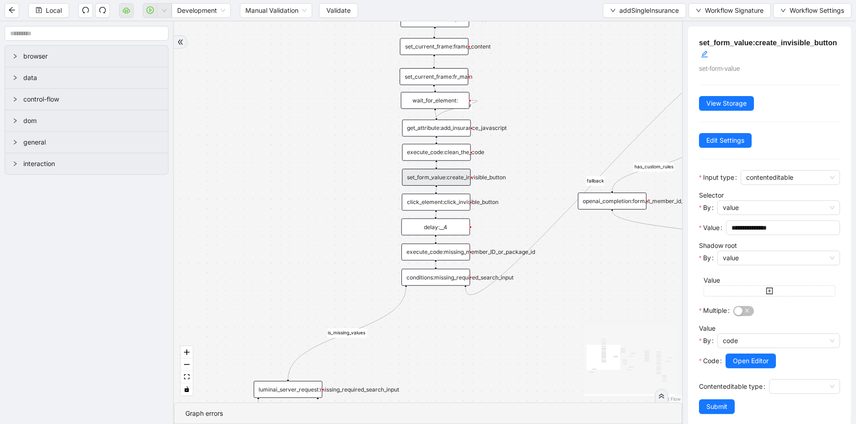
drag, startPoint x: 547, startPoint y: 318, endPoint x: 554, endPoint y: 364, distance: 47.2
click at [554, 363] on div "is_missing_values has_custom_rules success success success fallback fallback su…" at bounding box center [428, 212] width 508 height 381
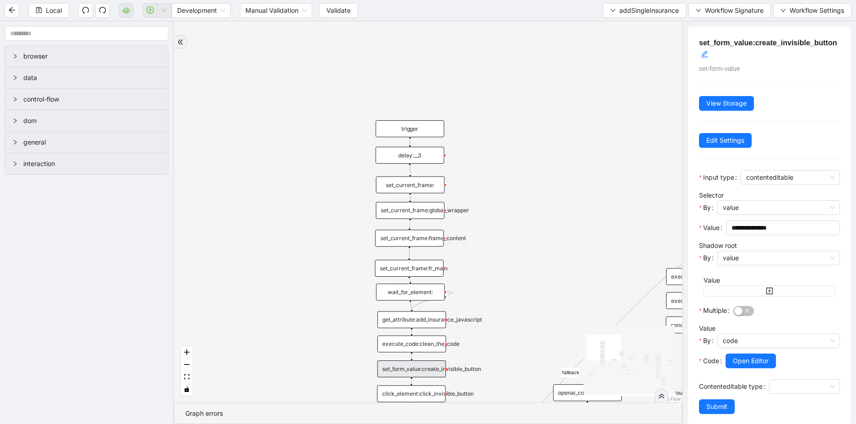
drag, startPoint x: 572, startPoint y: 108, endPoint x: 371, endPoint y: 194, distance: 219.2
click at [374, 197] on div "is_missing_values has_custom_rules success success success fallback fallback su…" at bounding box center [428, 212] width 508 height 381
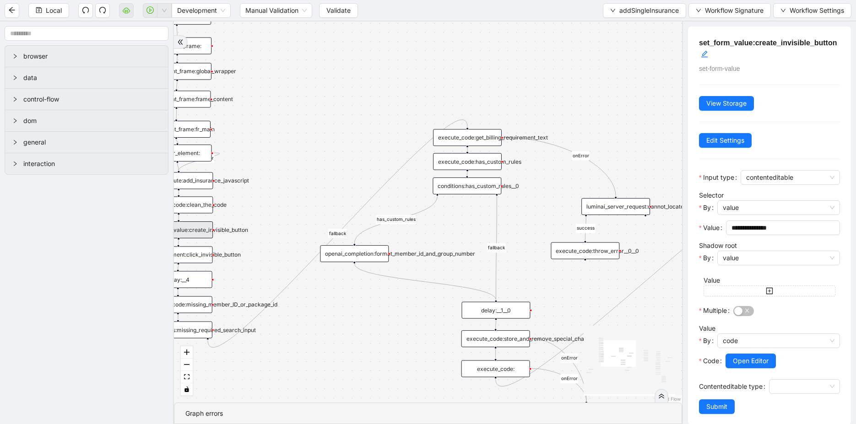
drag, startPoint x: 371, startPoint y: 194, endPoint x: 308, endPoint y: 150, distance: 77.2
click at [308, 150] on div "is_missing_values has_custom_rules success success success fallback fallback su…" at bounding box center [428, 212] width 508 height 381
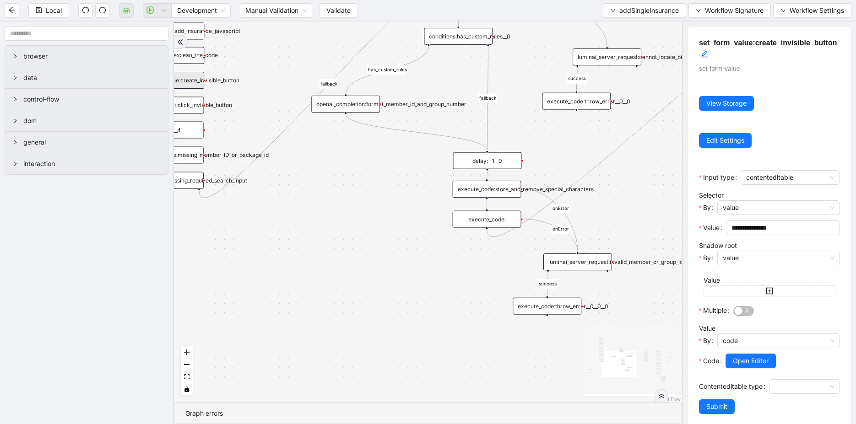
drag, startPoint x: 562, startPoint y: 304, endPoint x: 553, endPoint y: 154, distance: 150.0
click at [553, 154] on div "is_missing_values has_custom_rules success success success fallback fallback su…" at bounding box center [428, 212] width 508 height 381
click at [505, 195] on div "execute_code:store_and_remove_special_characters" at bounding box center [486, 189] width 69 height 17
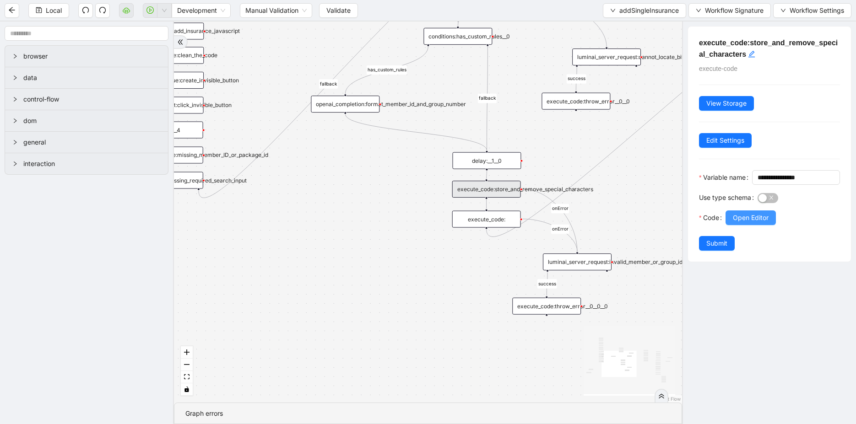
click at [758, 223] on span "Open Editor" at bounding box center [751, 218] width 36 height 10
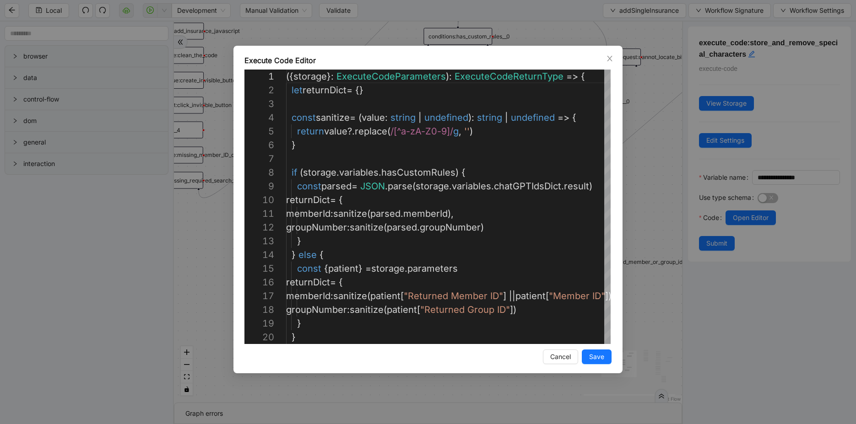
scroll to position [137, 0]
click at [438, 381] on div "Execute Code Editor 1 2 3 4 5 6 7 8 9 10 11 12 13 14 15 16 17 18 19 20 ({ stora…" at bounding box center [428, 212] width 856 height 424
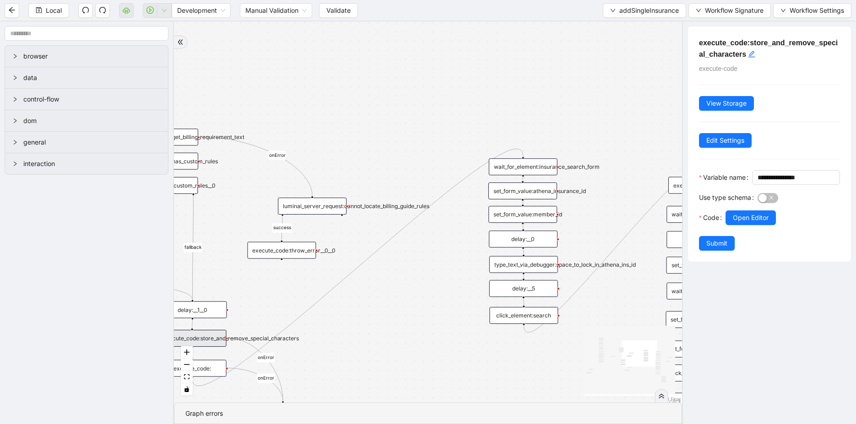
drag, startPoint x: 627, startPoint y: 189, endPoint x: 318, endPoint y: 355, distance: 351.3
click at [320, 351] on div "is_missing_values has_custom_rules success success success fallback fallback su…" at bounding box center [428, 212] width 508 height 381
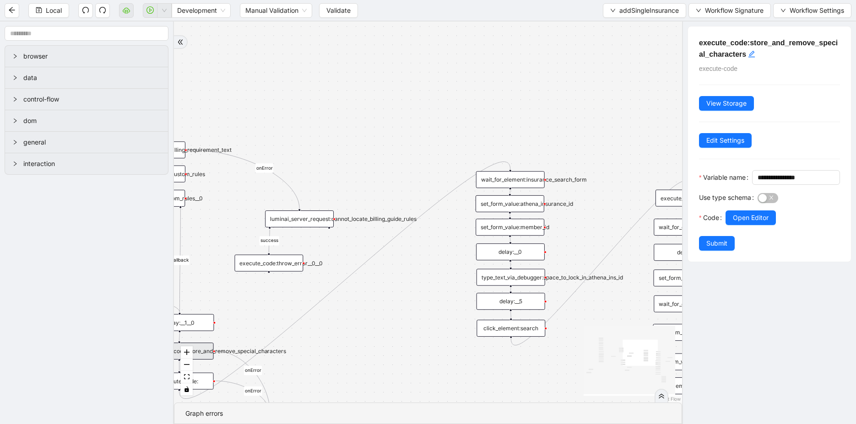
click at [509, 176] on div "wait_for_element:insurance_search_form" at bounding box center [510, 179] width 69 height 17
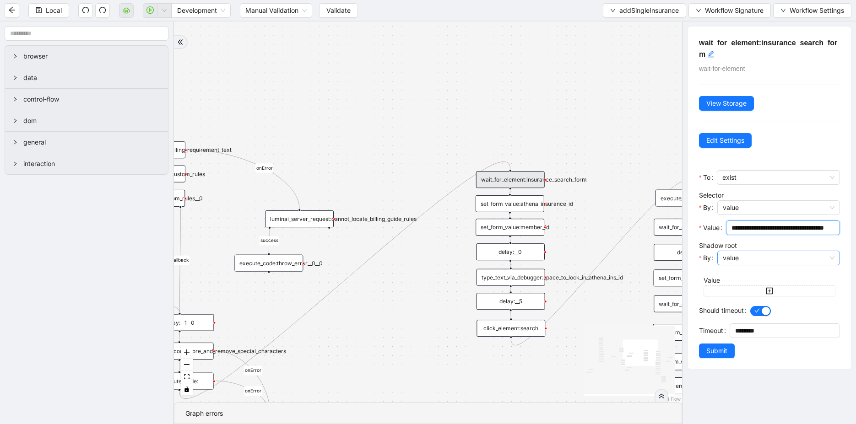
drag, startPoint x: 745, startPoint y: 229, endPoint x: 745, endPoint y: 254, distance: 24.7
click at [745, 252] on form "**********" at bounding box center [769, 264] width 141 height 188
click at [590, 213] on div "is_missing_values has_custom_rules success success success fallback fallback su…" at bounding box center [428, 212] width 508 height 381
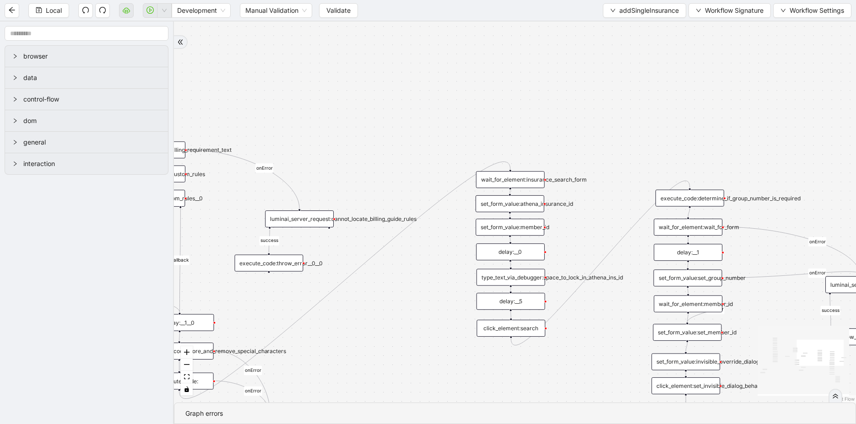
click at [502, 205] on div "set_form_value:athena_insurance_id" at bounding box center [509, 203] width 69 height 17
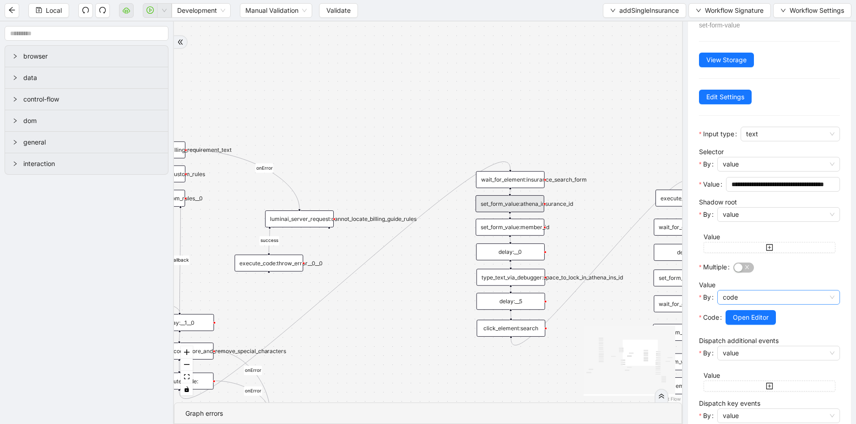
scroll to position [8, 0]
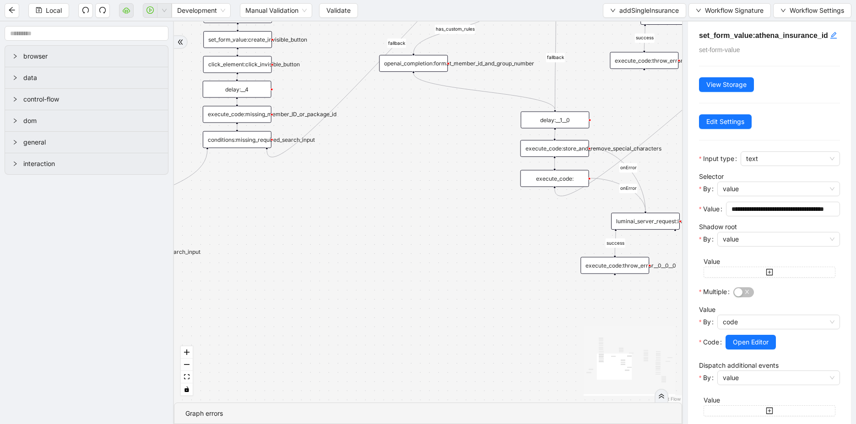
drag, startPoint x: 421, startPoint y: 358, endPoint x: 793, endPoint y: 159, distance: 421.6
click at [793, 159] on section "browser data control-flow dom general interaction is_missing_values has_custom_…" at bounding box center [428, 223] width 856 height 403
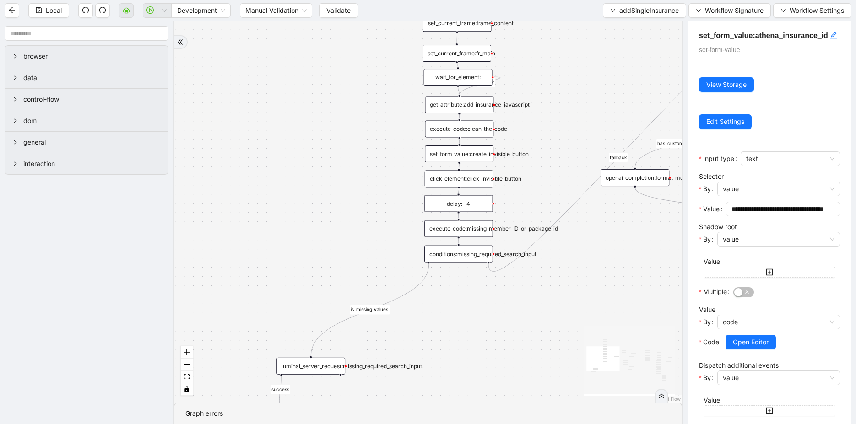
drag, startPoint x: 525, startPoint y: 200, endPoint x: 747, endPoint y: 313, distance: 248.7
click at [747, 313] on section "browser data control-flow dom general interaction is_missing_values has_custom_…" at bounding box center [428, 223] width 856 height 403
click at [464, 179] on div "click_element:click_invisible_button" at bounding box center [459, 177] width 69 height 17
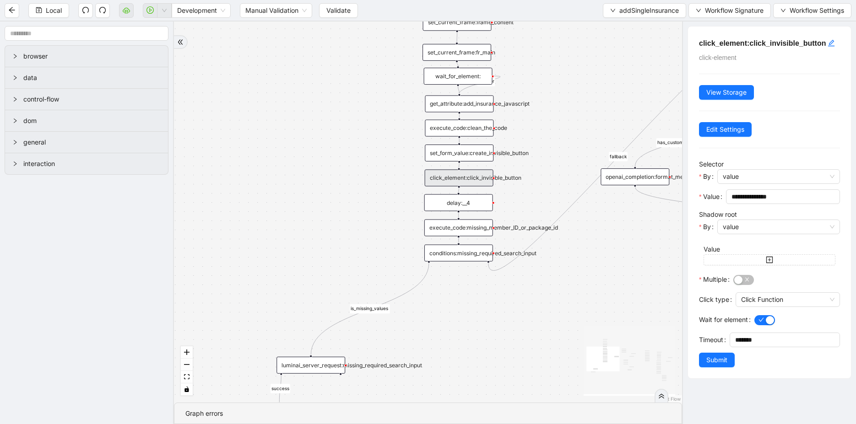
scroll to position [0, 0]
click at [717, 355] on span "Submit" at bounding box center [716, 360] width 21 height 10
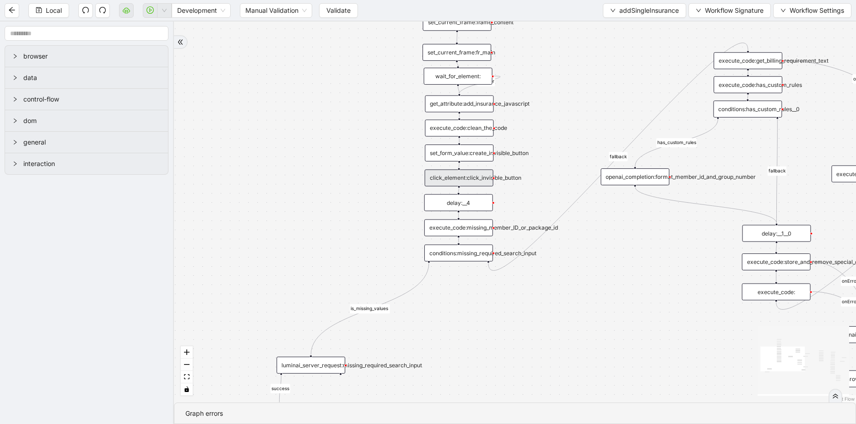
click at [469, 182] on div "click_element:click_invisible_button" at bounding box center [459, 177] width 69 height 17
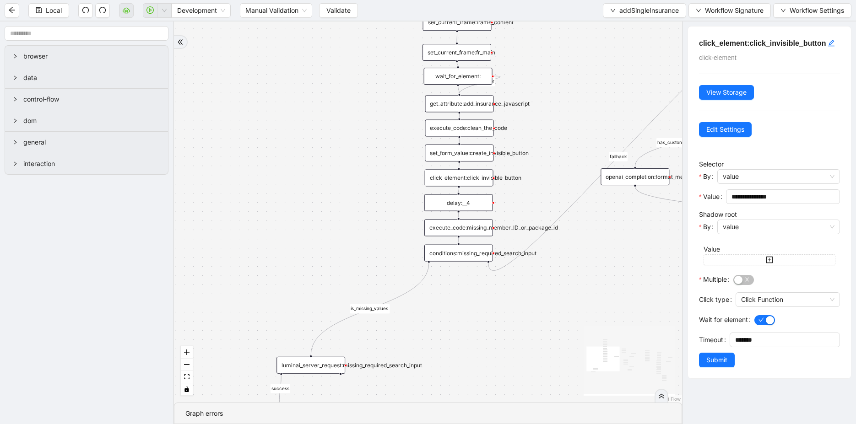
click at [470, 150] on div "set_form_value:create_invisible_button" at bounding box center [459, 153] width 69 height 17
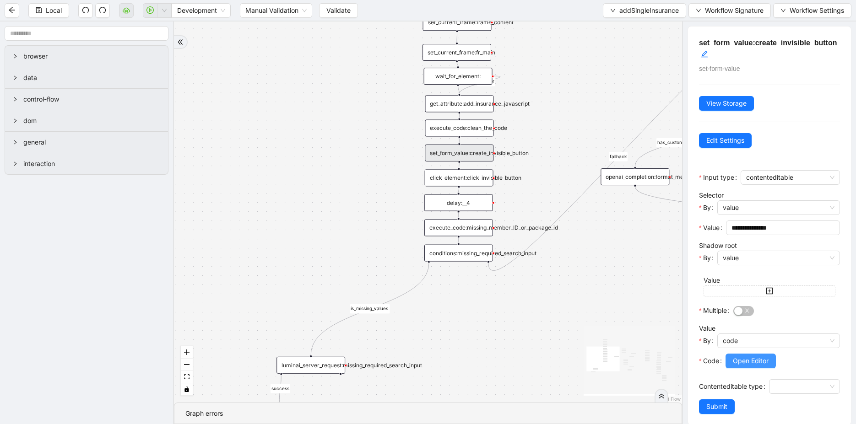
click at [753, 362] on span "Open Editor" at bounding box center [751, 361] width 36 height 10
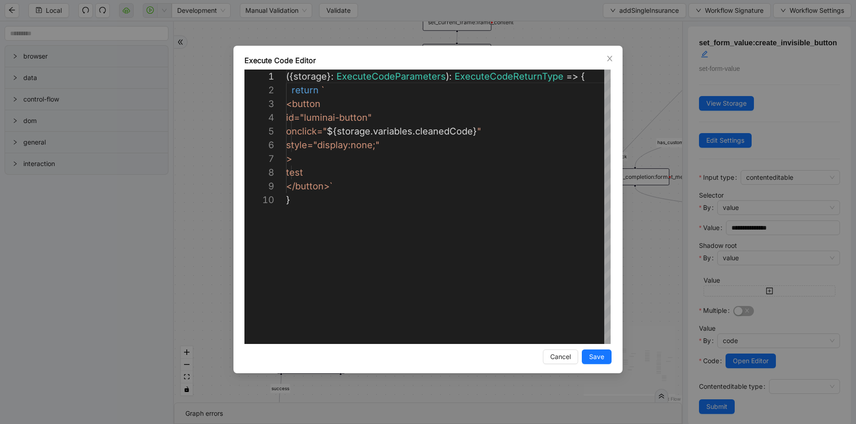
click at [649, 278] on div "**********" at bounding box center [428, 212] width 856 height 424
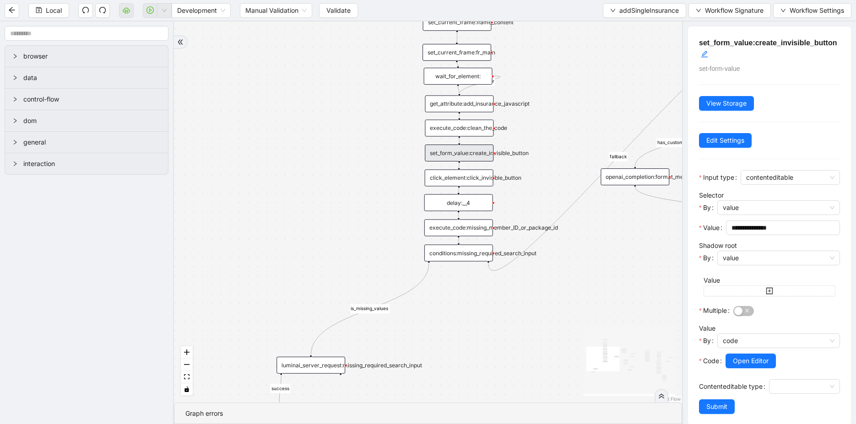
click at [461, 130] on div "execute_code:clean_the_code" at bounding box center [459, 127] width 69 height 17
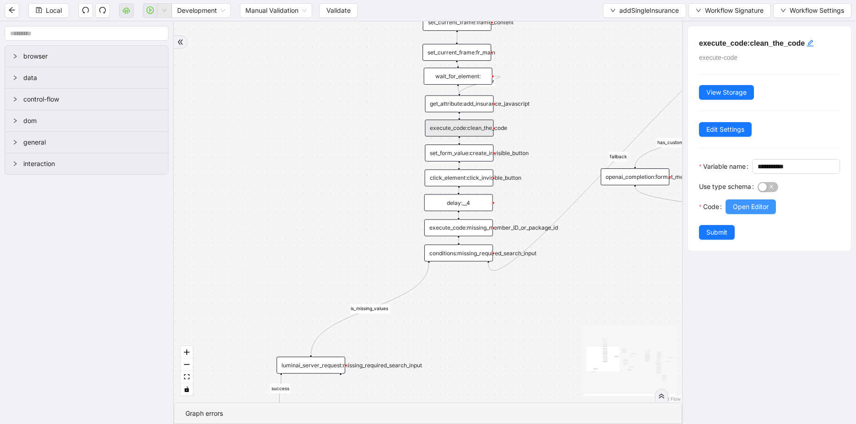
click at [749, 212] on span "Open Editor" at bounding box center [751, 207] width 36 height 10
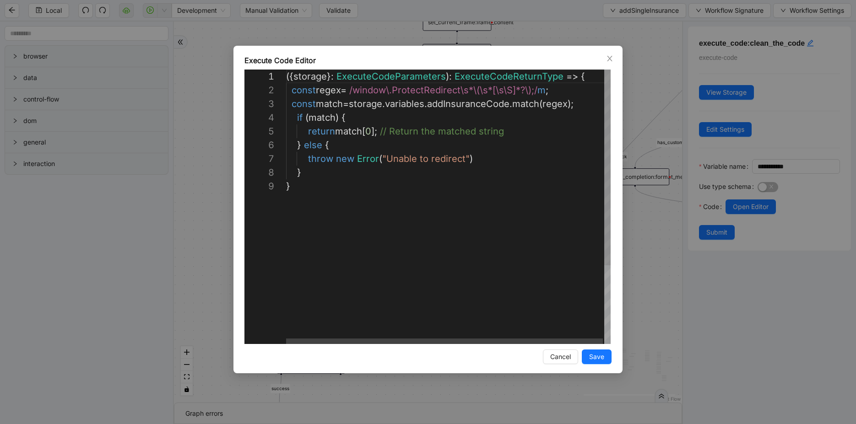
click at [643, 247] on div "**********" at bounding box center [428, 212] width 856 height 424
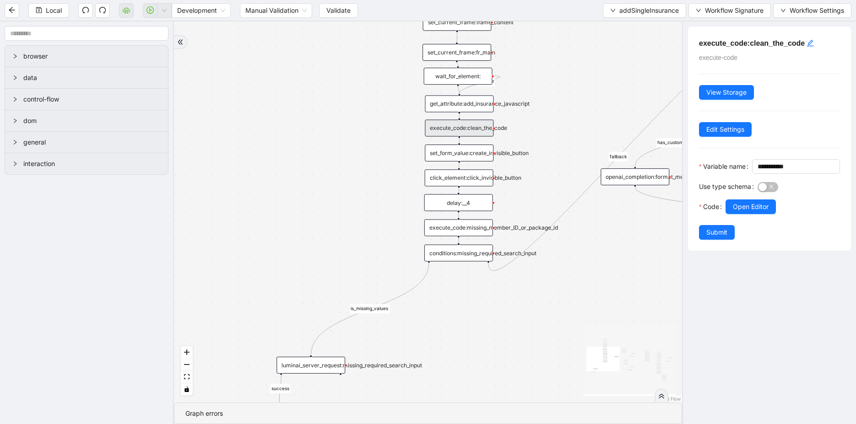
click at [462, 111] on div "get_attribute:add_insurance_javascript" at bounding box center [459, 103] width 69 height 17
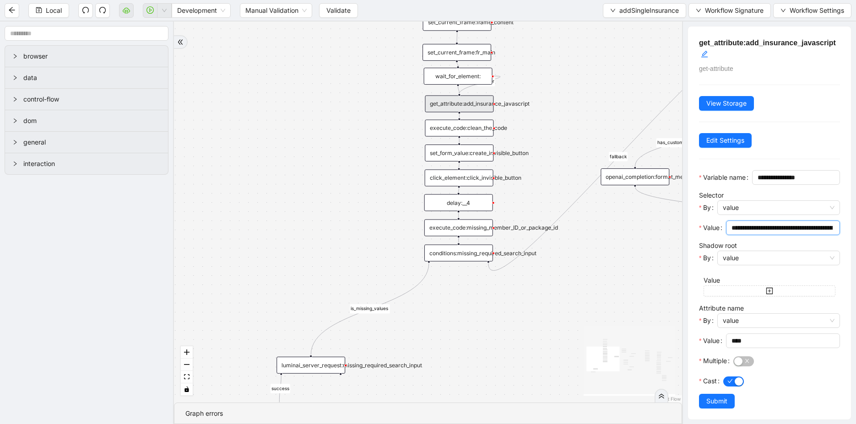
scroll to position [0, 294]
drag, startPoint x: 772, startPoint y: 245, endPoint x: 864, endPoint y: 242, distance: 92.9
click at [855, 242] on html "Local Development Manual Validation Validate addSingleInsurance Workflow Signat…" at bounding box center [428, 212] width 856 height 424
click at [789, 233] on input "**********" at bounding box center [779, 228] width 96 height 10
drag, startPoint x: 789, startPoint y: 240, endPoint x: 864, endPoint y: 240, distance: 75.1
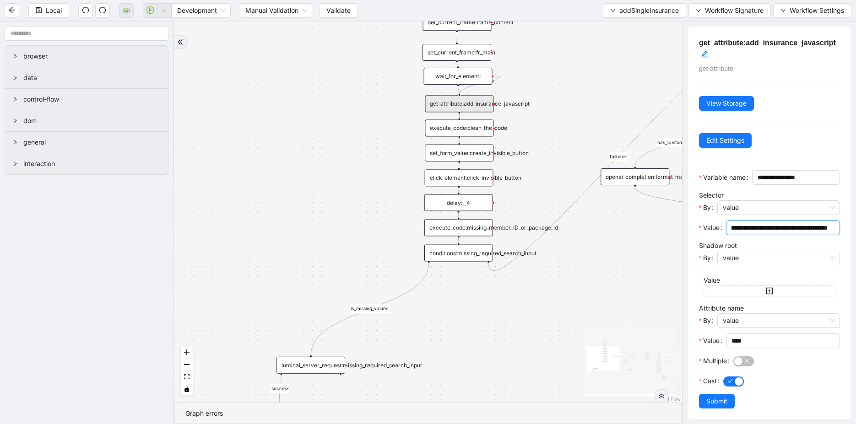
click at [855, 240] on html "Local Development Manual Validation Validate addSingleInsurance Workflow Signat…" at bounding box center [428, 212] width 856 height 424
click at [809, 119] on div "**********" at bounding box center [769, 223] width 163 height 393
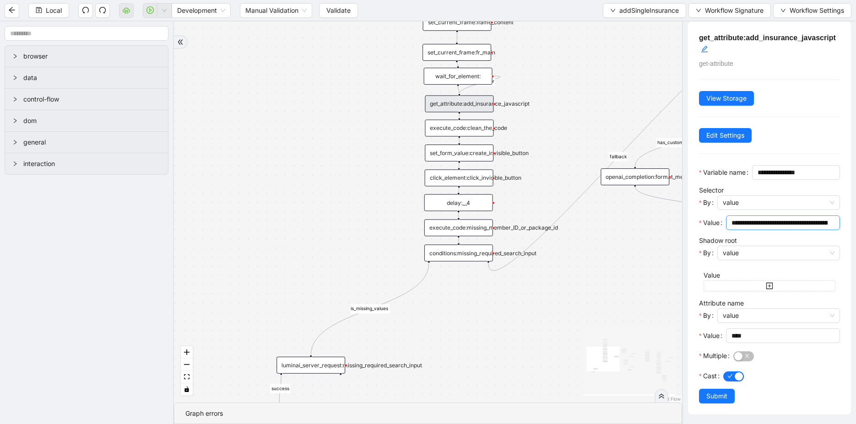
drag, startPoint x: 730, startPoint y: 224, endPoint x: 799, endPoint y: 225, distance: 68.2
click at [799, 225] on span "**********" at bounding box center [783, 223] width 114 height 15
click at [756, 226] on input "**********" at bounding box center [779, 223] width 96 height 10
click at [478, 130] on div "execute_code:clean_the_code" at bounding box center [459, 127] width 69 height 17
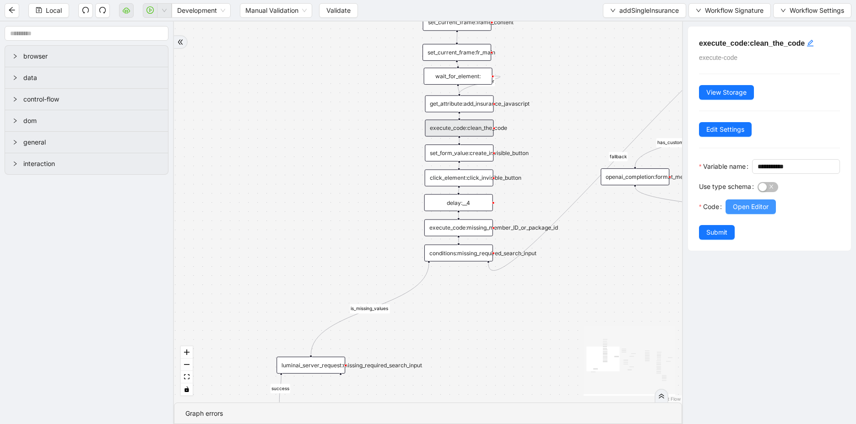
click at [760, 212] on span "Open Editor" at bounding box center [751, 207] width 36 height 10
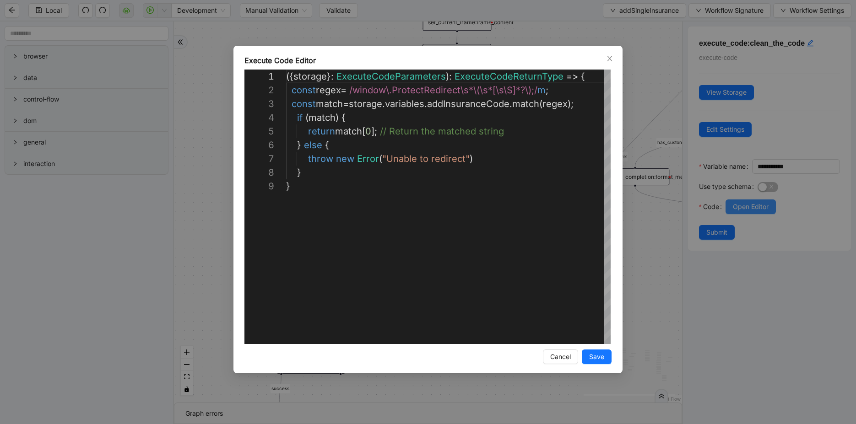
scroll to position [110, 0]
click at [679, 314] on div "**********" at bounding box center [428, 212] width 856 height 424
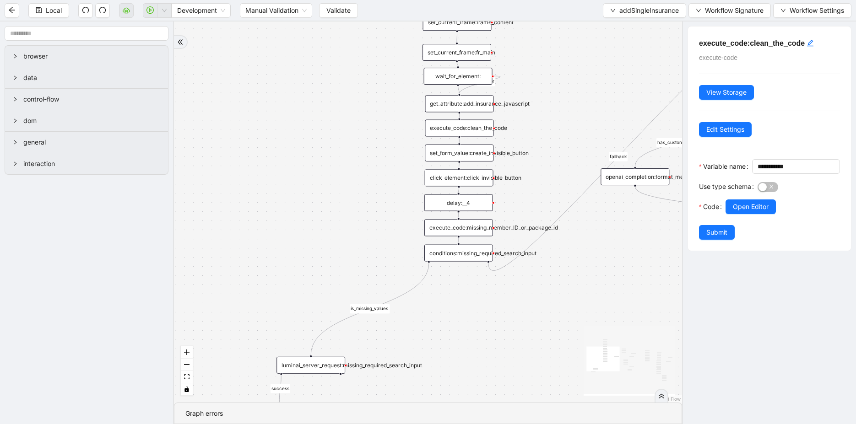
click at [469, 156] on div "set_form_value:create_invisible_button" at bounding box center [459, 153] width 69 height 17
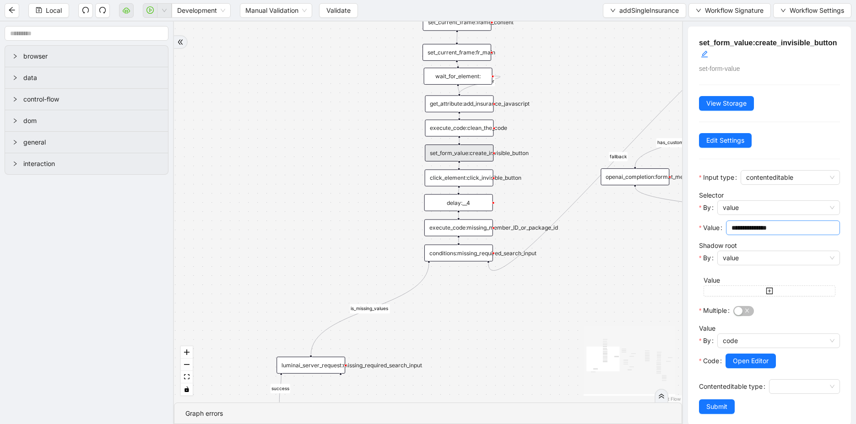
click at [779, 232] on input "**********" at bounding box center [781, 228] width 101 height 10
click at [751, 227] on input "**********" at bounding box center [781, 228] width 101 height 10
click at [804, 179] on span "contenteditable" at bounding box center [790, 178] width 88 height 14
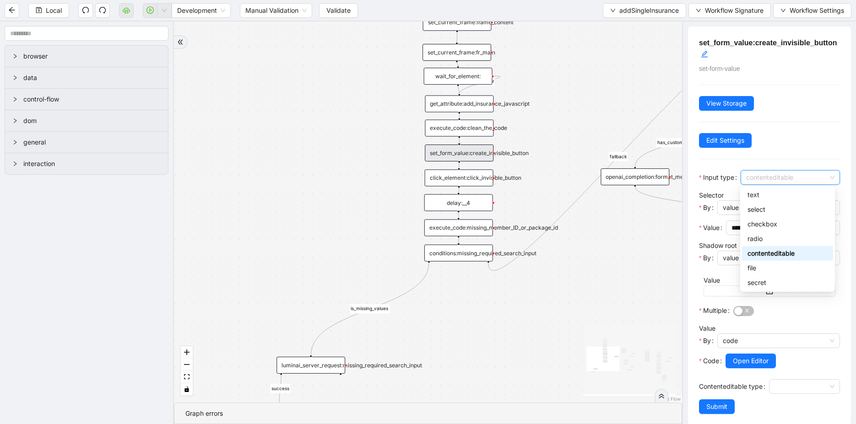
click at [802, 182] on span "contenteditable" at bounding box center [790, 178] width 88 height 14
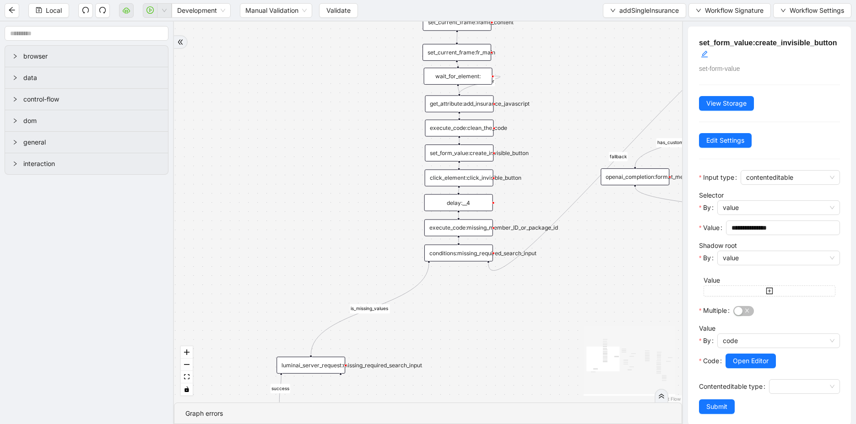
click at [443, 129] on div "execute_code:clean_the_code" at bounding box center [459, 127] width 69 height 17
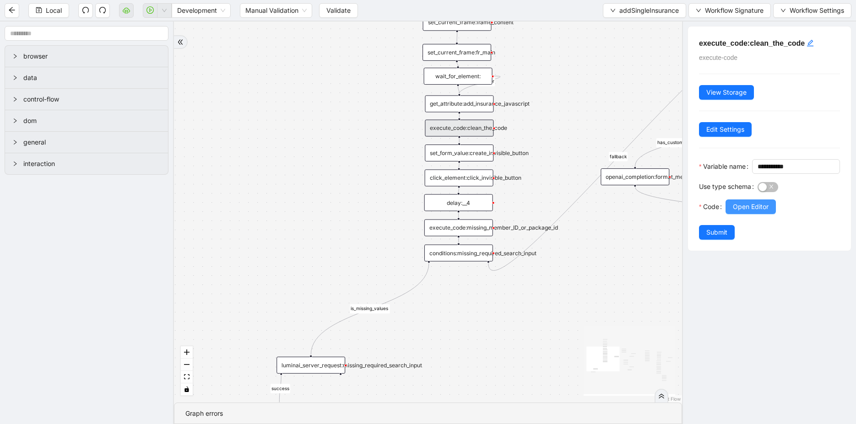
click at [755, 212] on span "Open Editor" at bounding box center [751, 207] width 36 height 10
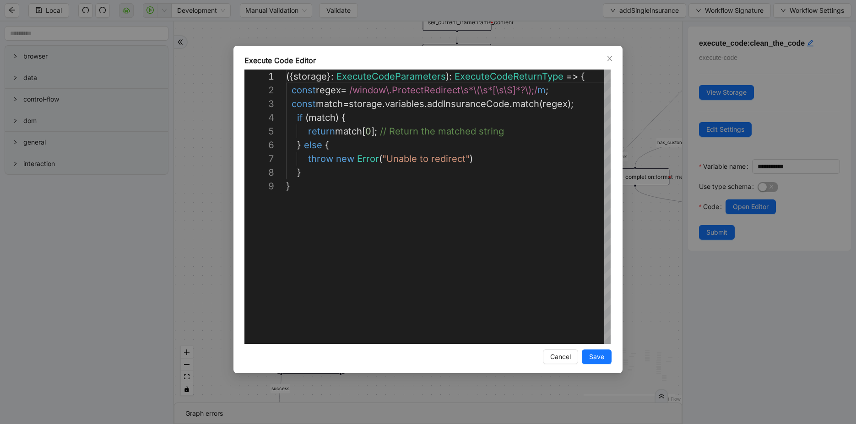
click at [639, 295] on div "**********" at bounding box center [428, 212] width 856 height 424
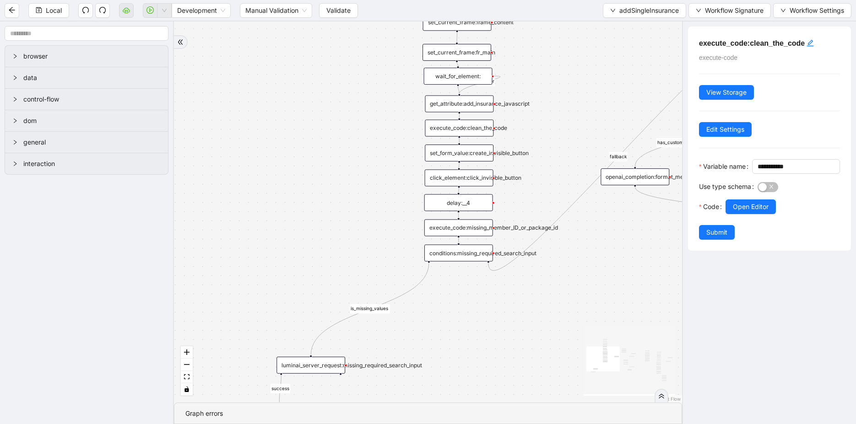
click at [468, 105] on div "get_attribute:add_insurance_javascript" at bounding box center [459, 103] width 69 height 17
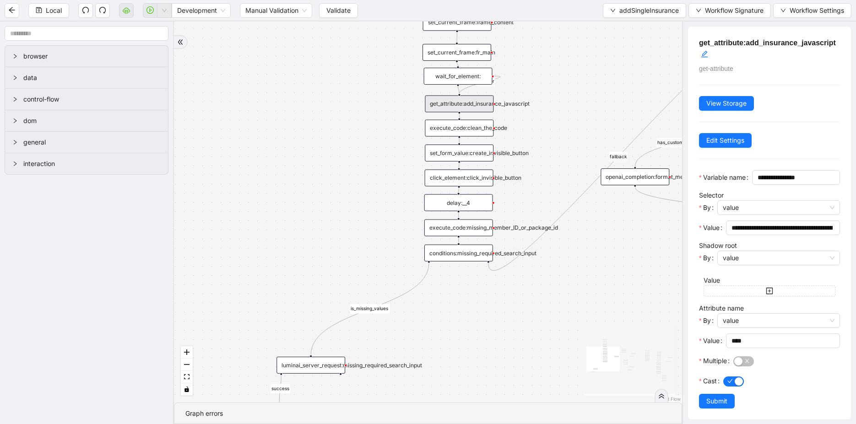
scroll to position [18, 0]
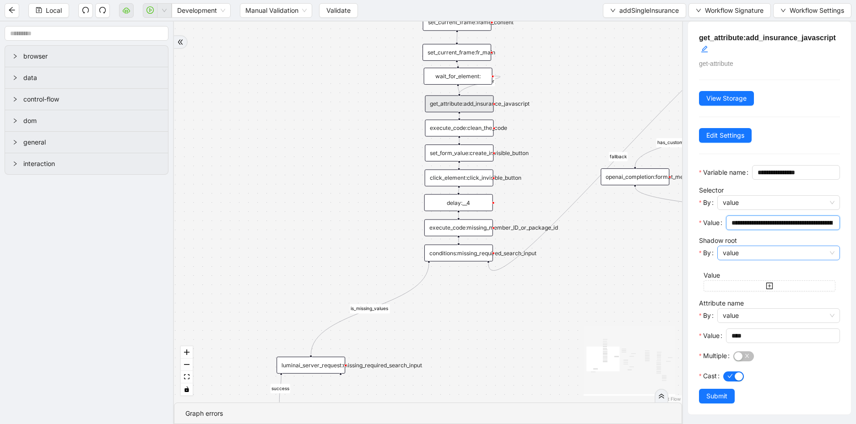
drag, startPoint x: 738, startPoint y: 223, endPoint x: 755, endPoint y: 255, distance: 36.0
click at [755, 255] on form "**********" at bounding box center [769, 284] width 141 height 238
click at [467, 178] on div "click_element:click_invisible_button" at bounding box center [459, 177] width 69 height 17
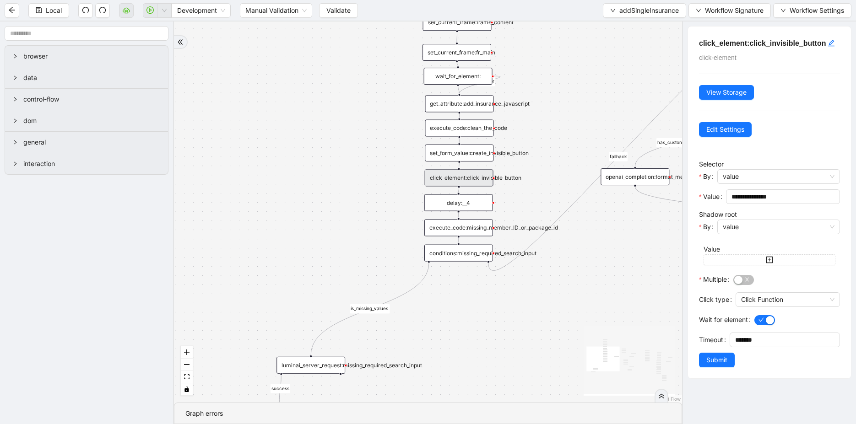
scroll to position [0, 0]
click at [460, 234] on div "execute_code:missing_member_ID_or_package_id" at bounding box center [458, 227] width 69 height 17
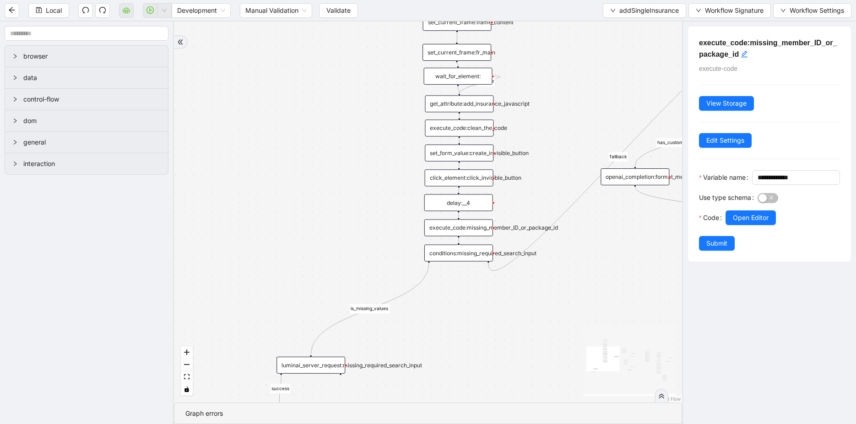
click at [457, 149] on div "set_form_value:create_invisible_button" at bounding box center [459, 153] width 69 height 17
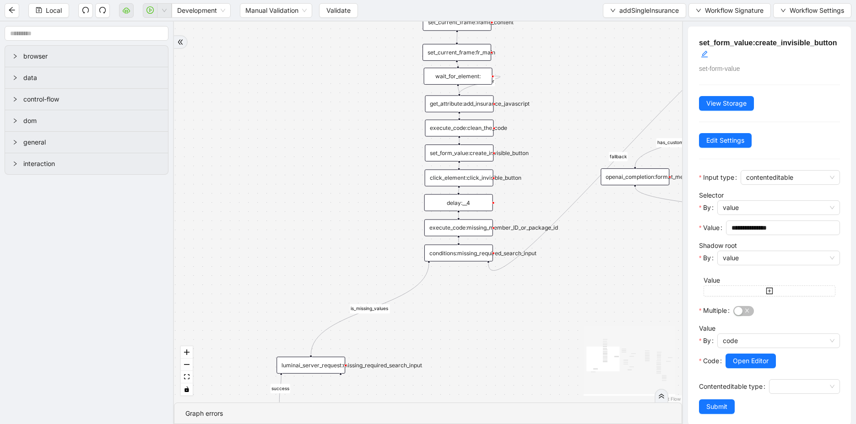
click at [445, 181] on div "click_element:click_invisible_button" at bounding box center [459, 177] width 69 height 17
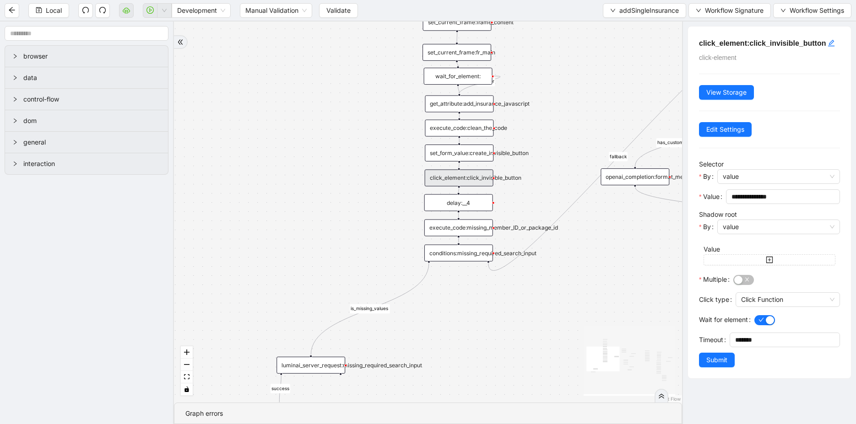
click at [457, 159] on div "set_form_value:create_invisible_button" at bounding box center [459, 153] width 69 height 17
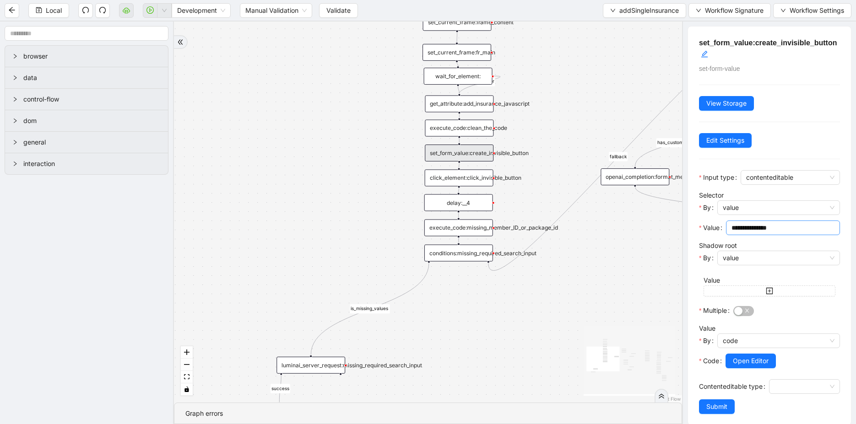
click at [754, 227] on input "**********" at bounding box center [781, 228] width 101 height 10
type input "**********"
click at [717, 414] on div "**********" at bounding box center [769, 226] width 163 height 399
click at [717, 409] on span "Submit" at bounding box center [716, 407] width 21 height 10
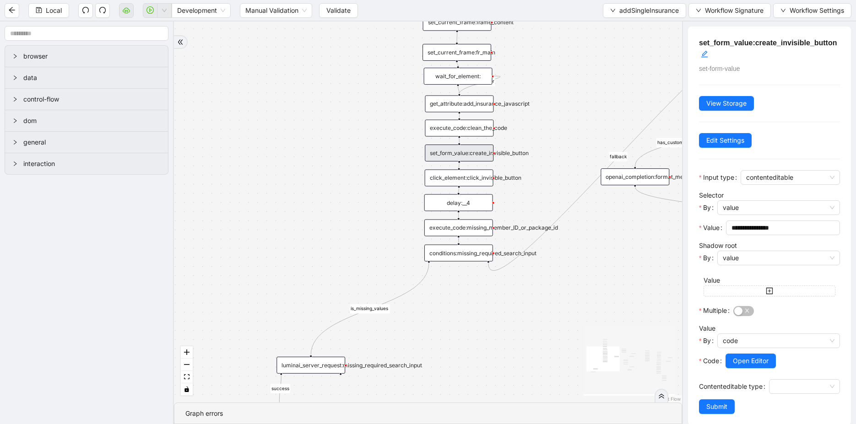
click at [622, 360] on icon "React Flow mini map" at bounding box center [629, 360] width 92 height 69
